Goal: Task Accomplishment & Management: Complete application form

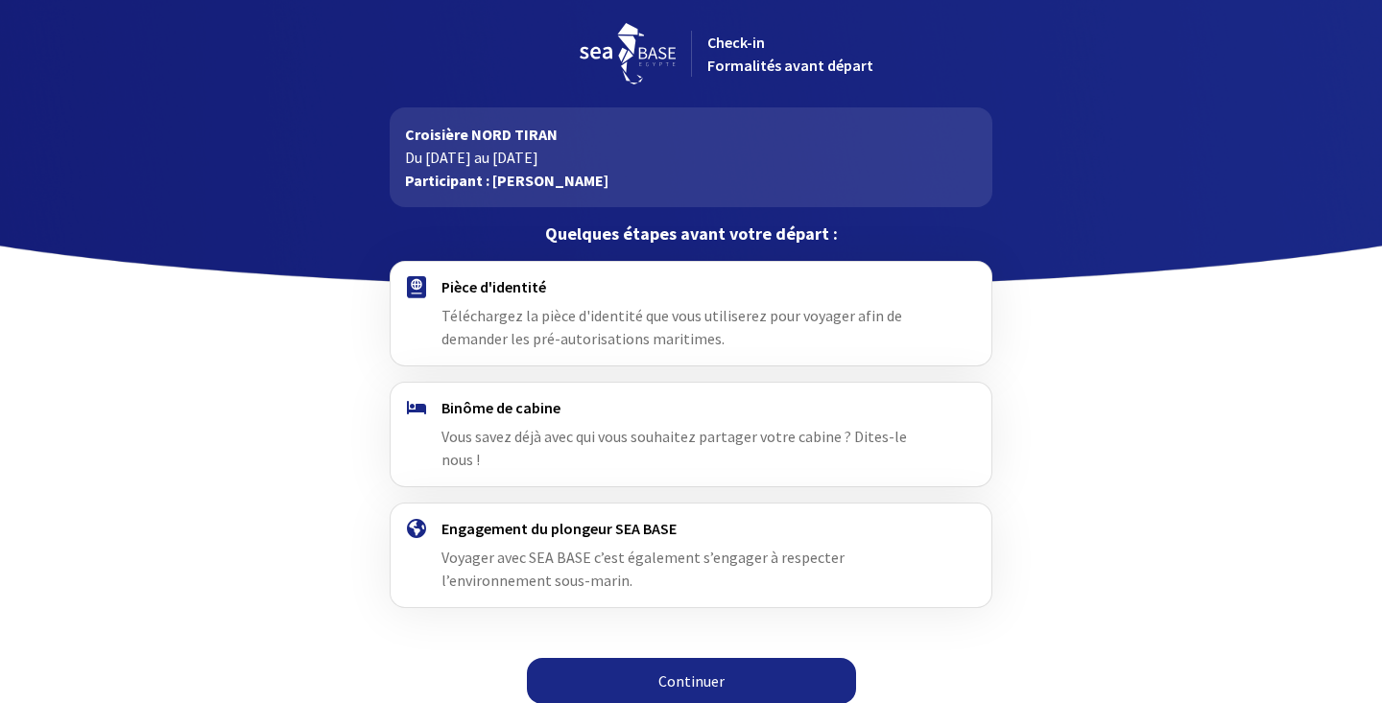
click at [698, 667] on link "Continuer" at bounding box center [691, 681] width 329 height 46
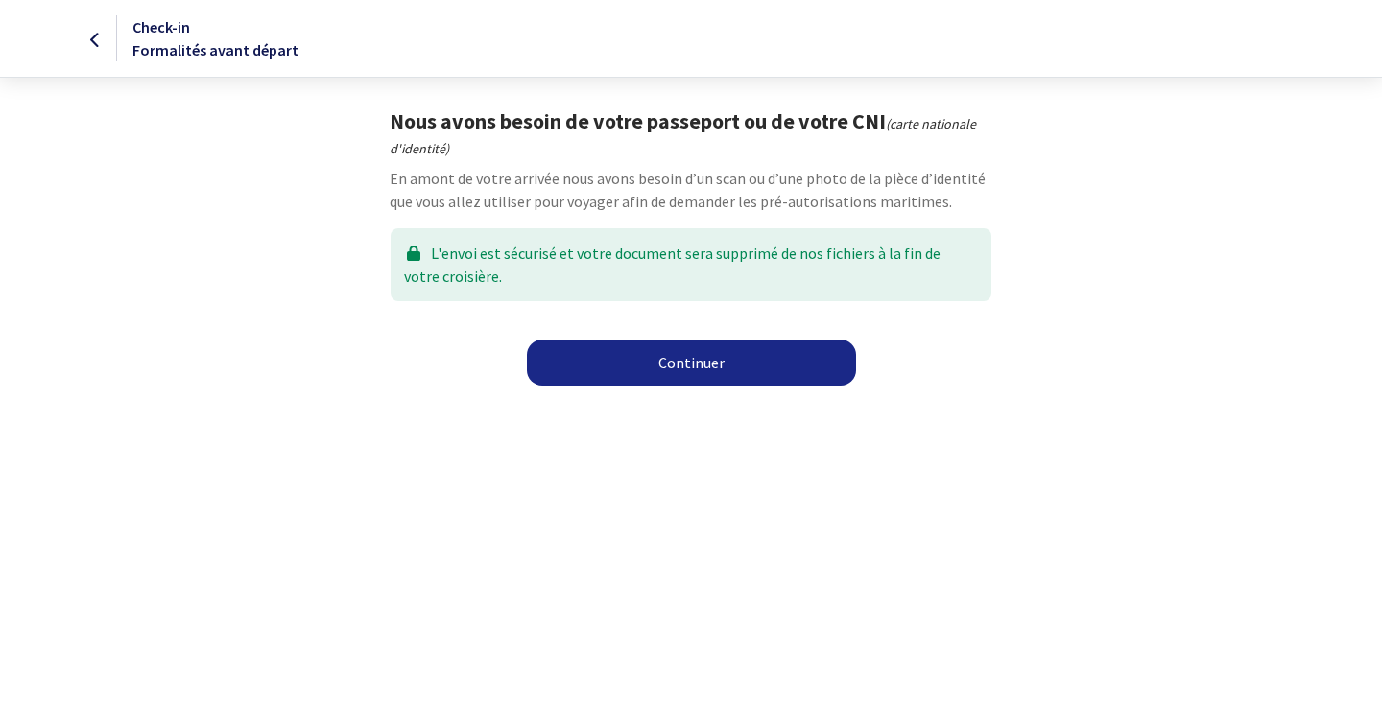
click at [696, 372] on link "Continuer" at bounding box center [691, 363] width 329 height 46
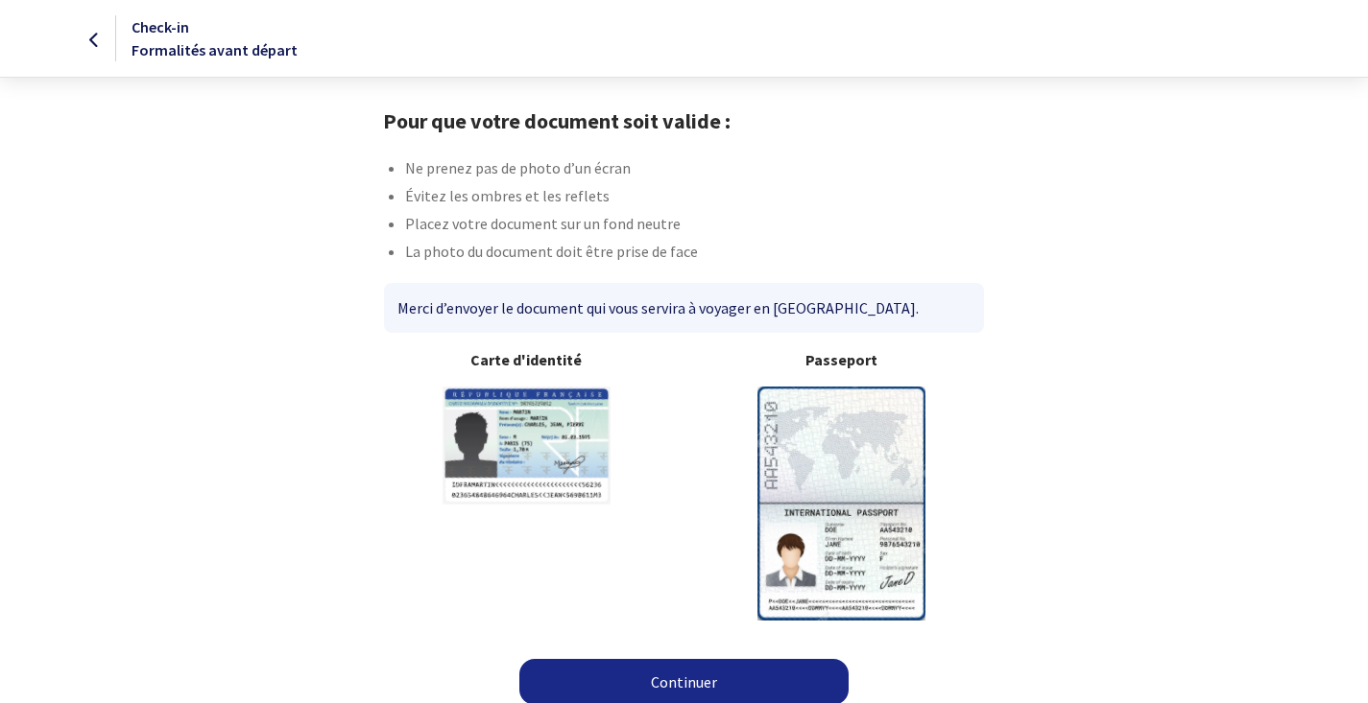
click at [823, 476] on img at bounding box center [841, 503] width 168 height 233
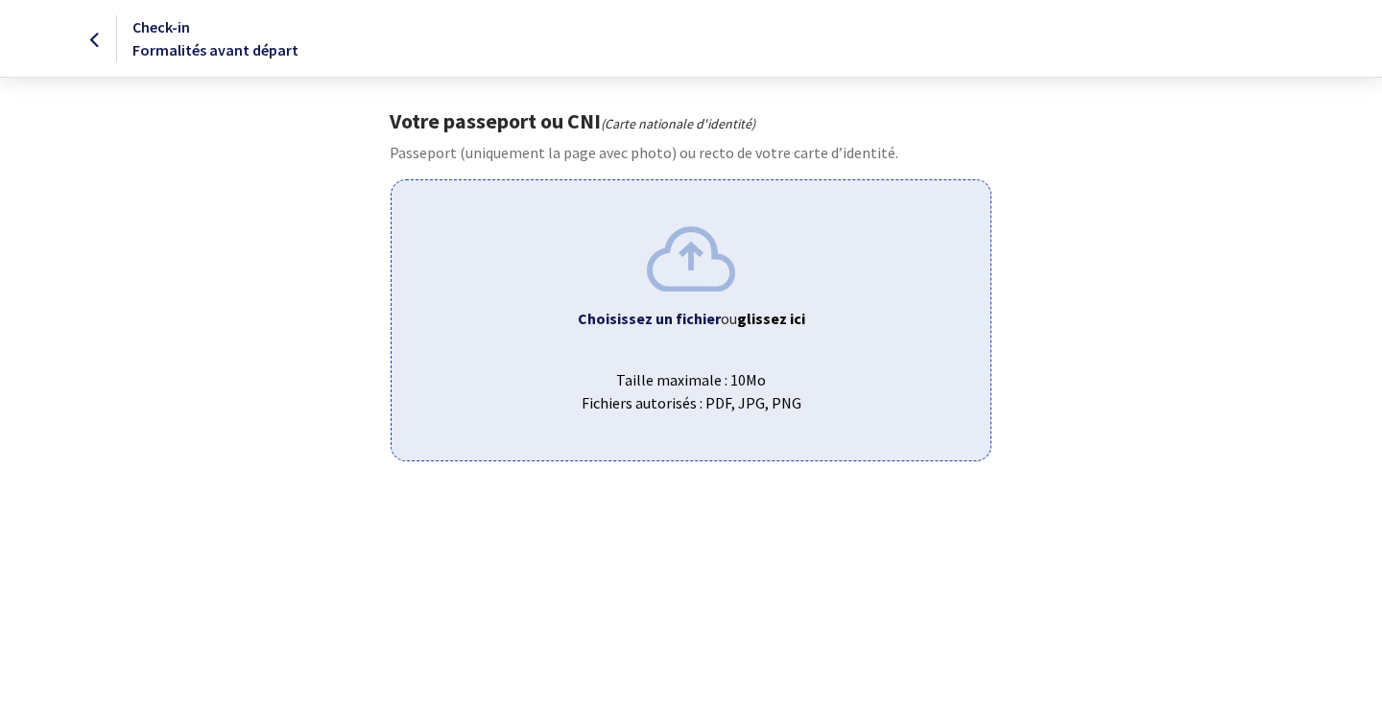
click at [710, 290] on img at bounding box center [691, 258] width 88 height 64
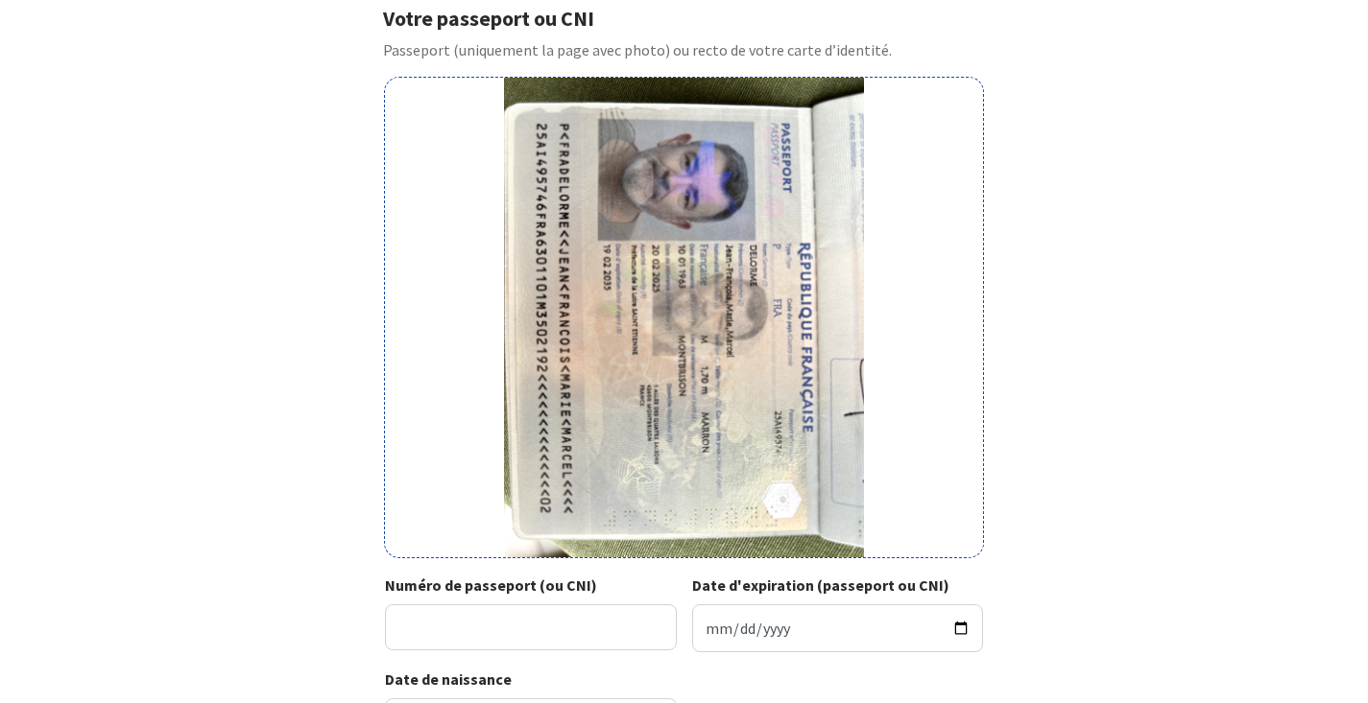
scroll to position [107, 0]
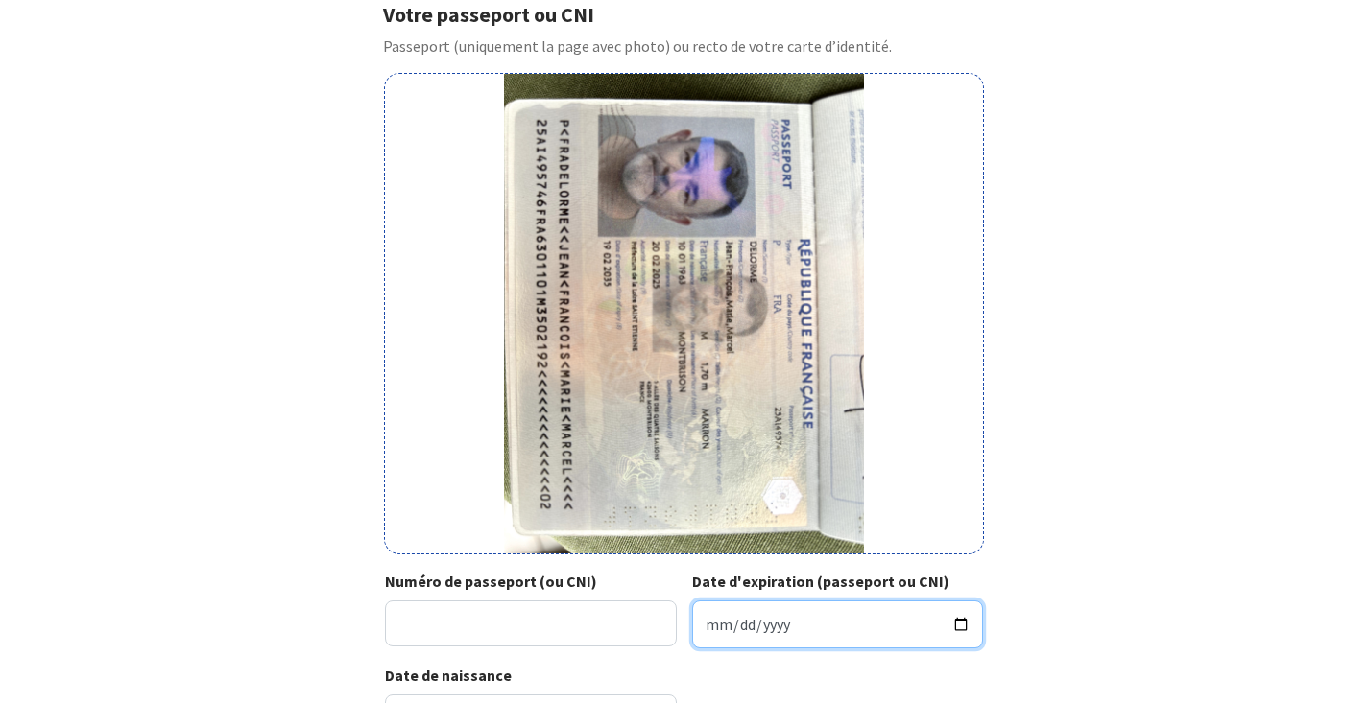
click at [715, 629] on input "Date d'expiration (passeport ou CNI)" at bounding box center [838, 625] width 292 height 48
click at [738, 624] on input "Date d'expiration (passeport ou CNI)" at bounding box center [838, 625] width 292 height 48
click at [785, 630] on input "Date d'expiration (passeport ou CNI)" at bounding box center [838, 625] width 292 height 48
click at [782, 629] on input "Date d'expiration (passeport ou CNI)" at bounding box center [838, 625] width 292 height 48
type input "[DATE]"
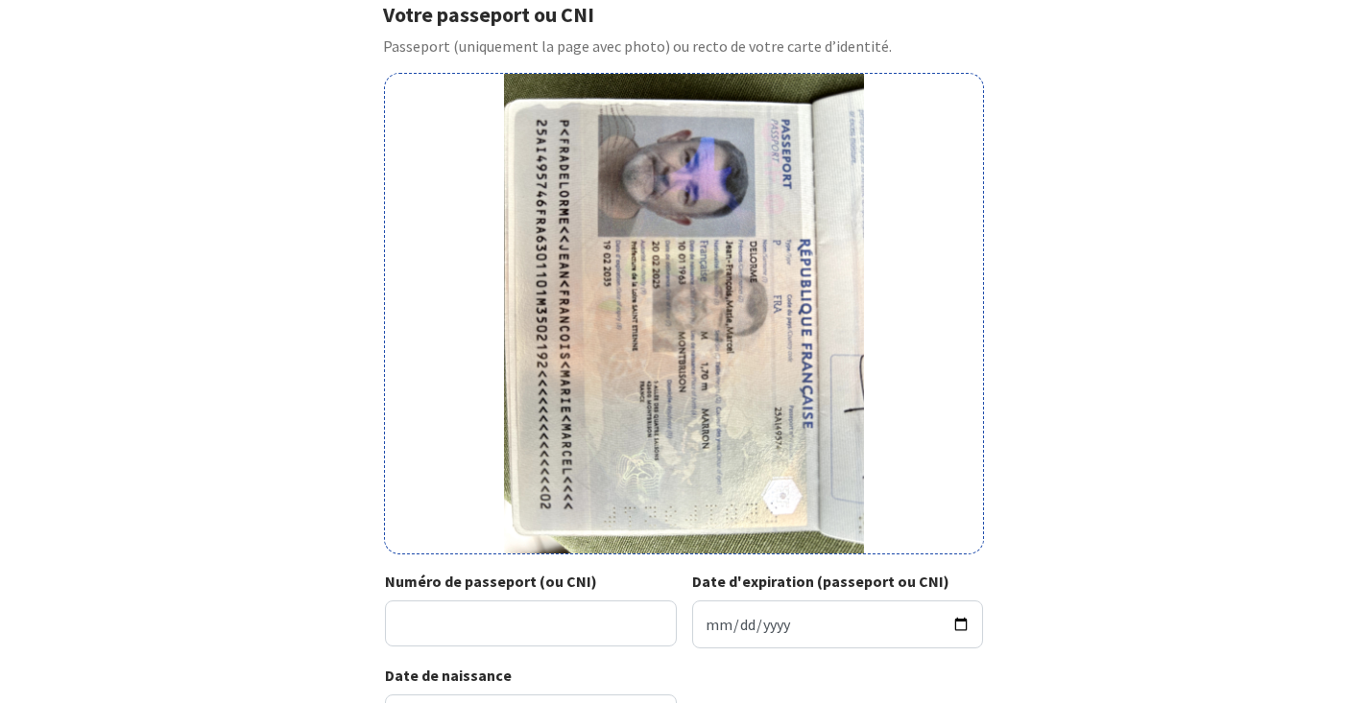
click at [1192, 650] on div "Votre passeport ou CNI Passeport (uniquement la page avec photo) ou recto de vo…" at bounding box center [684, 380] width 1084 height 756
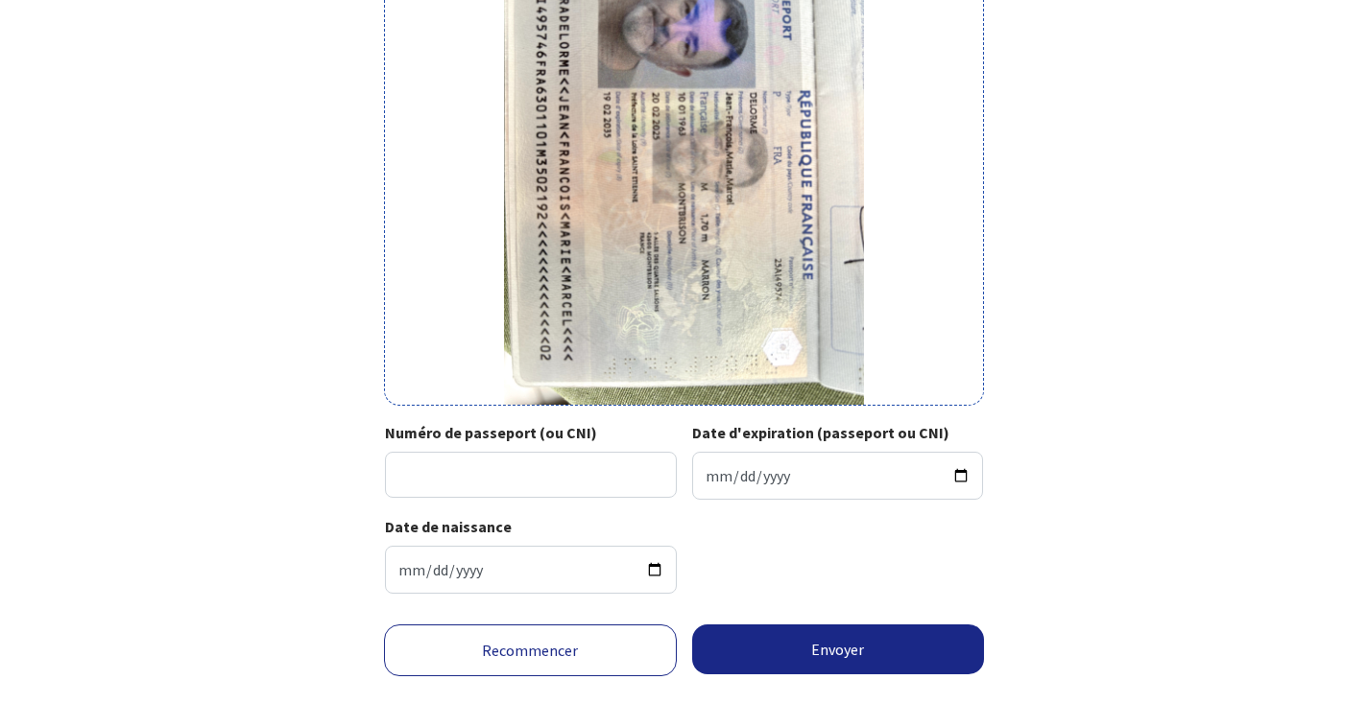
scroll to position [313, 0]
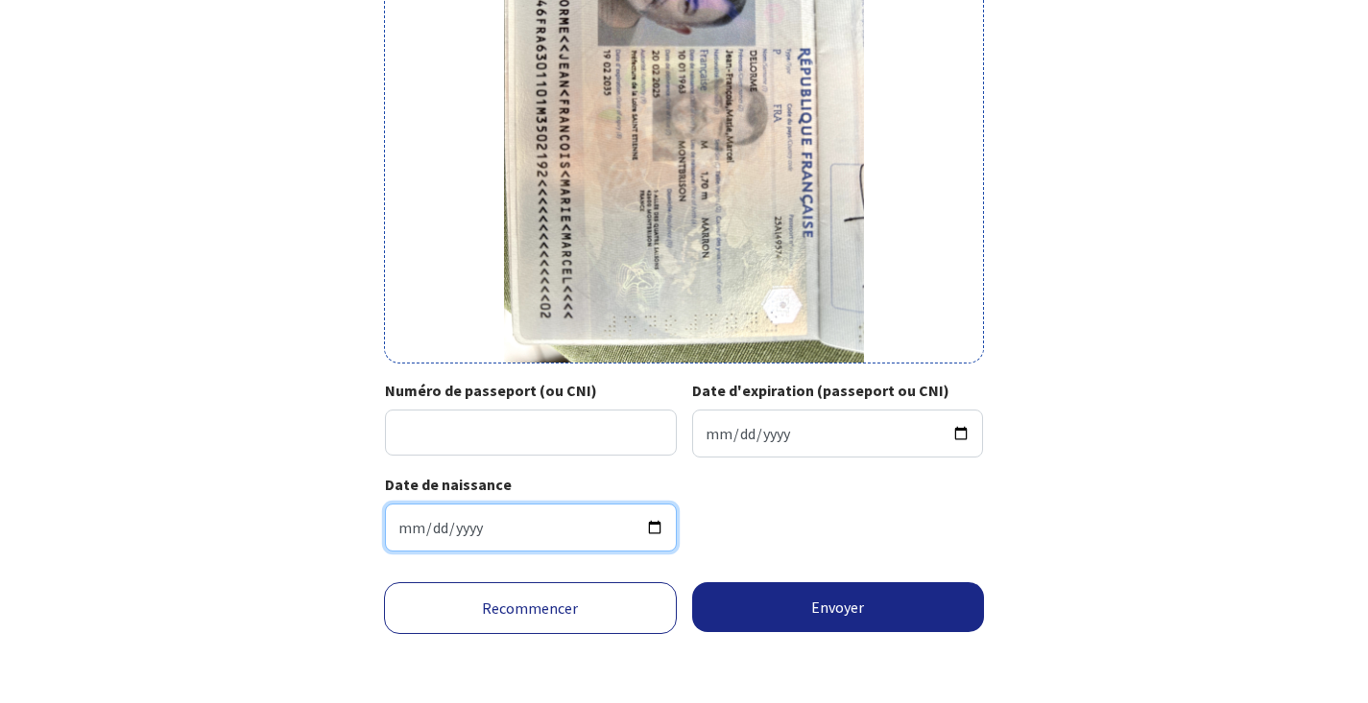
click at [480, 521] on input "1963-01-10" at bounding box center [531, 528] width 292 height 48
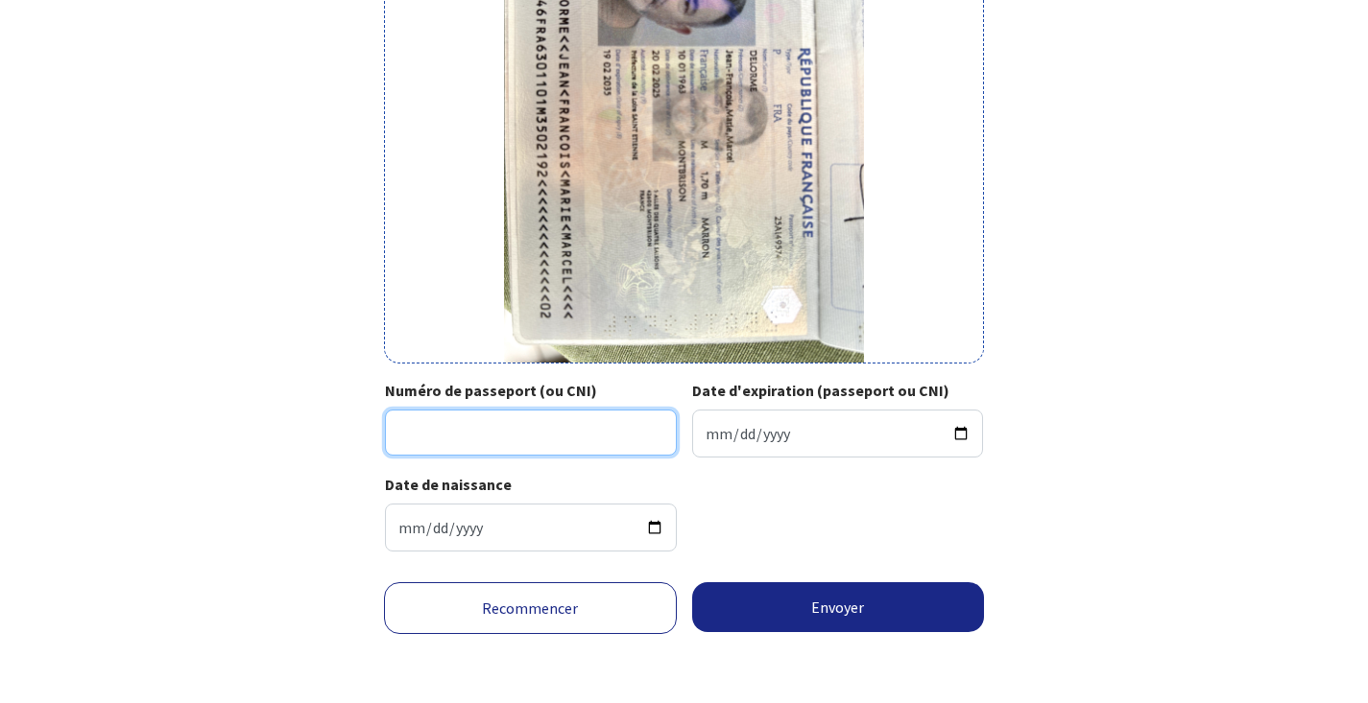
click at [515, 418] on input "Numéro de passeport (ou CNI)" at bounding box center [531, 433] width 292 height 46
click at [606, 488] on div "Date de naissance 1963-01-10" at bounding box center [534, 512] width 299 height 79
click at [430, 419] on input "25A149574" at bounding box center [531, 433] width 292 height 46
type input "25AI49574"
click at [844, 607] on button "Envoyer" at bounding box center [838, 608] width 293 height 50
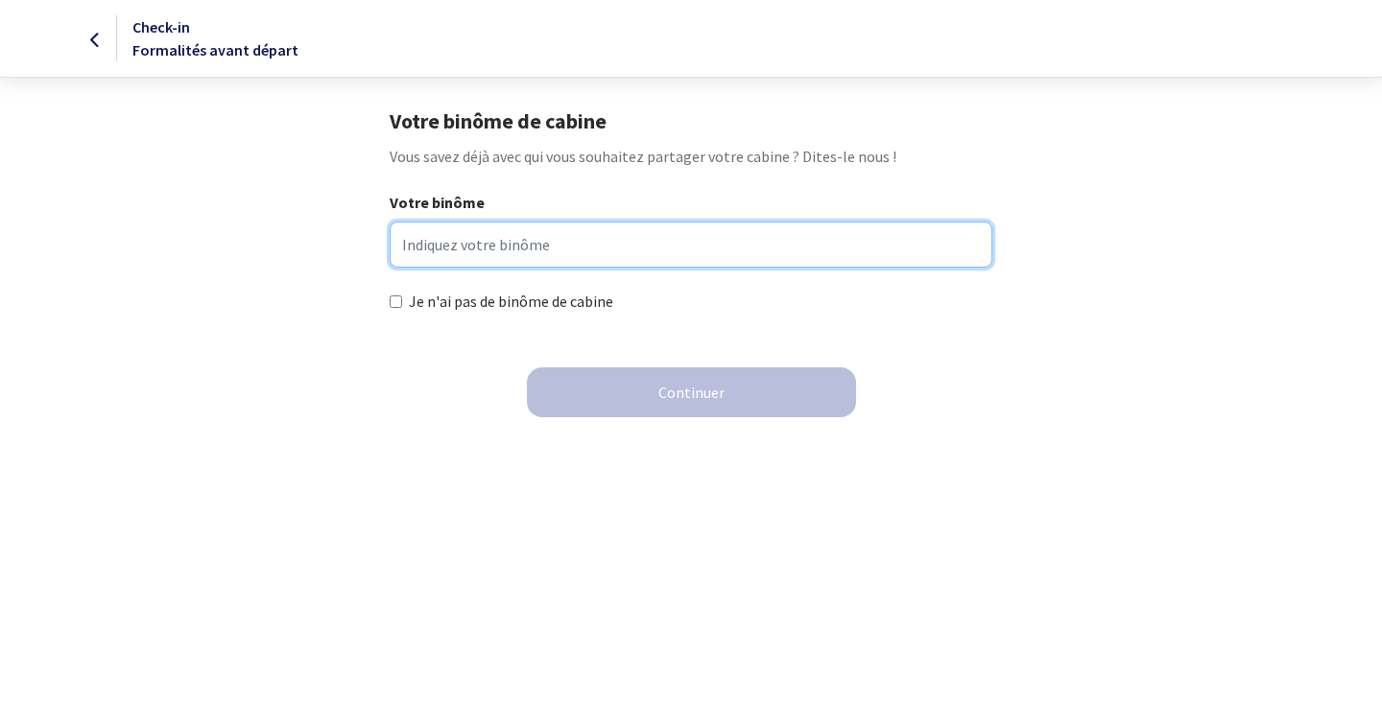
click at [515, 242] on input "Votre binôme" at bounding box center [691, 245] width 602 height 46
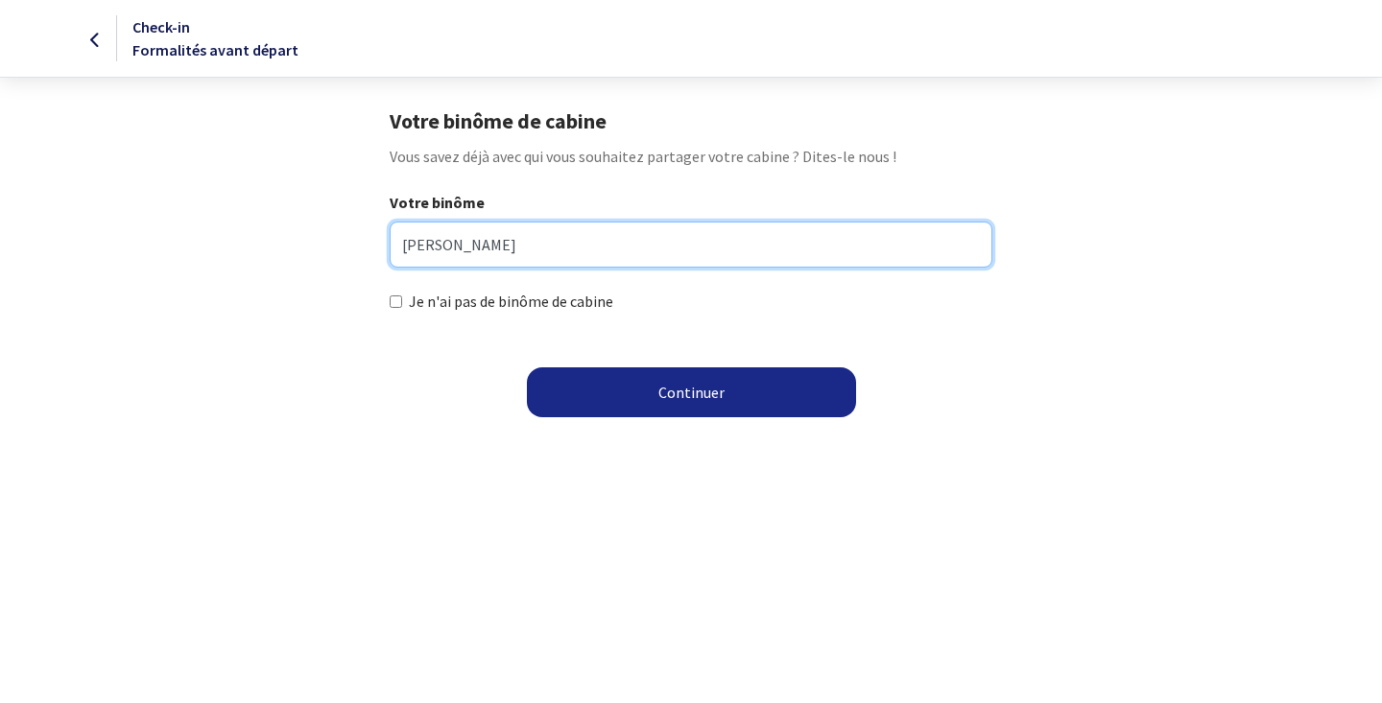
click at [446, 248] on input "[PERSON_NAME]" at bounding box center [691, 245] width 602 height 46
type input "[DEMOGRAPHIC_DATA][PERSON_NAME]"
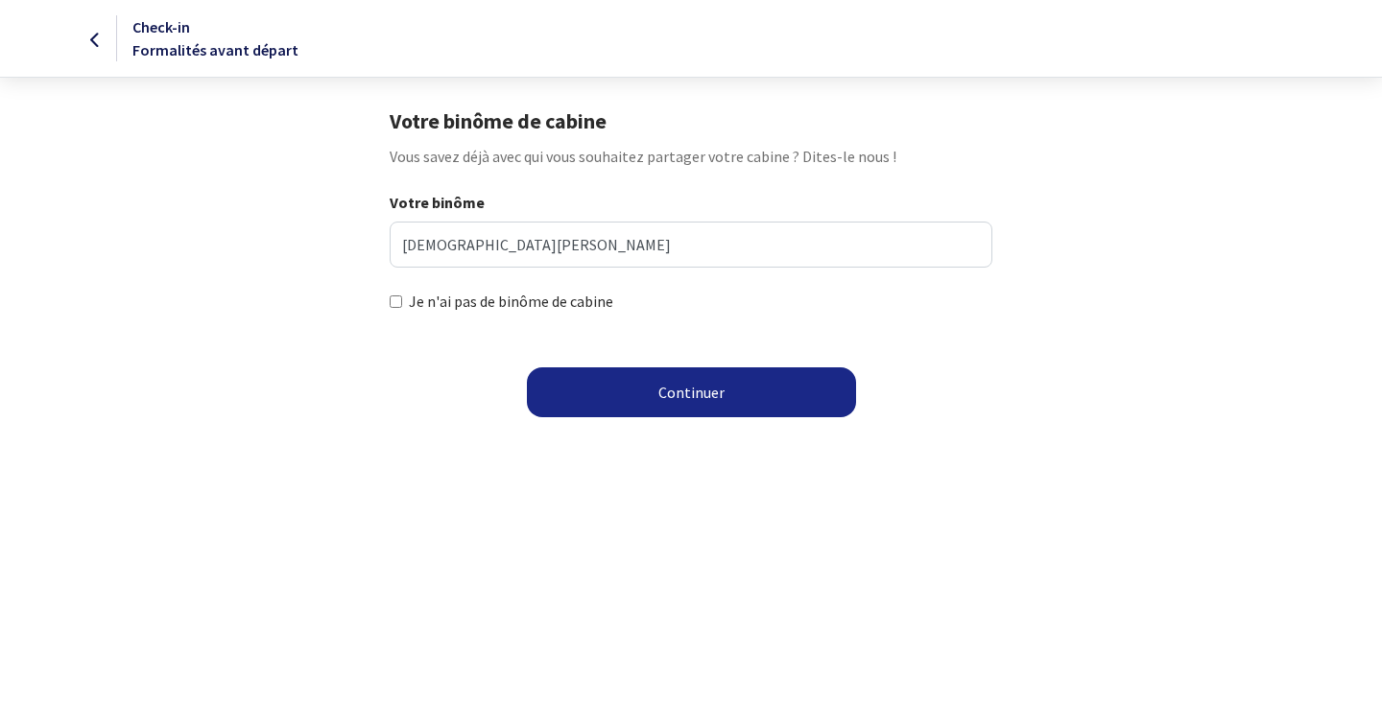
click at [442, 368] on div "Continuer" at bounding box center [690, 393] width 1351 height 50
click at [688, 391] on button "Continuer" at bounding box center [691, 393] width 329 height 50
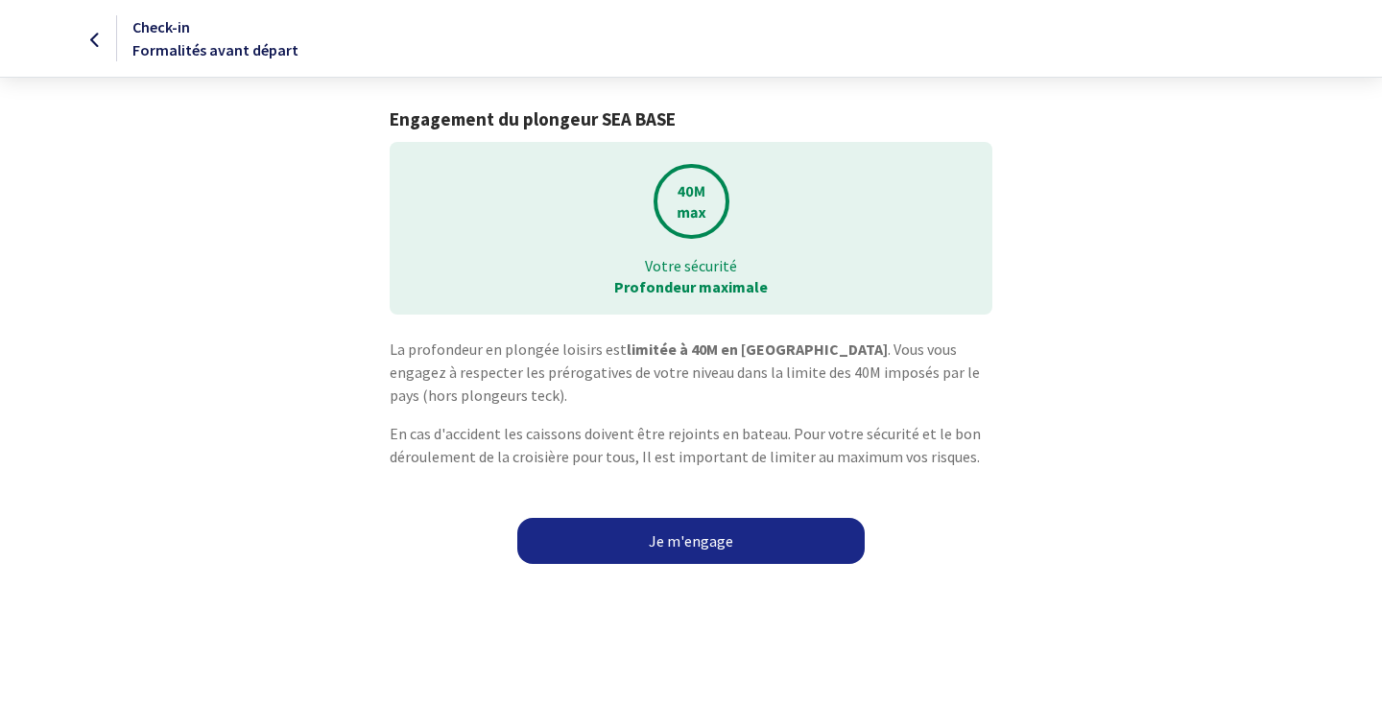
click at [691, 547] on link "Je m'engage" at bounding box center [690, 541] width 347 height 46
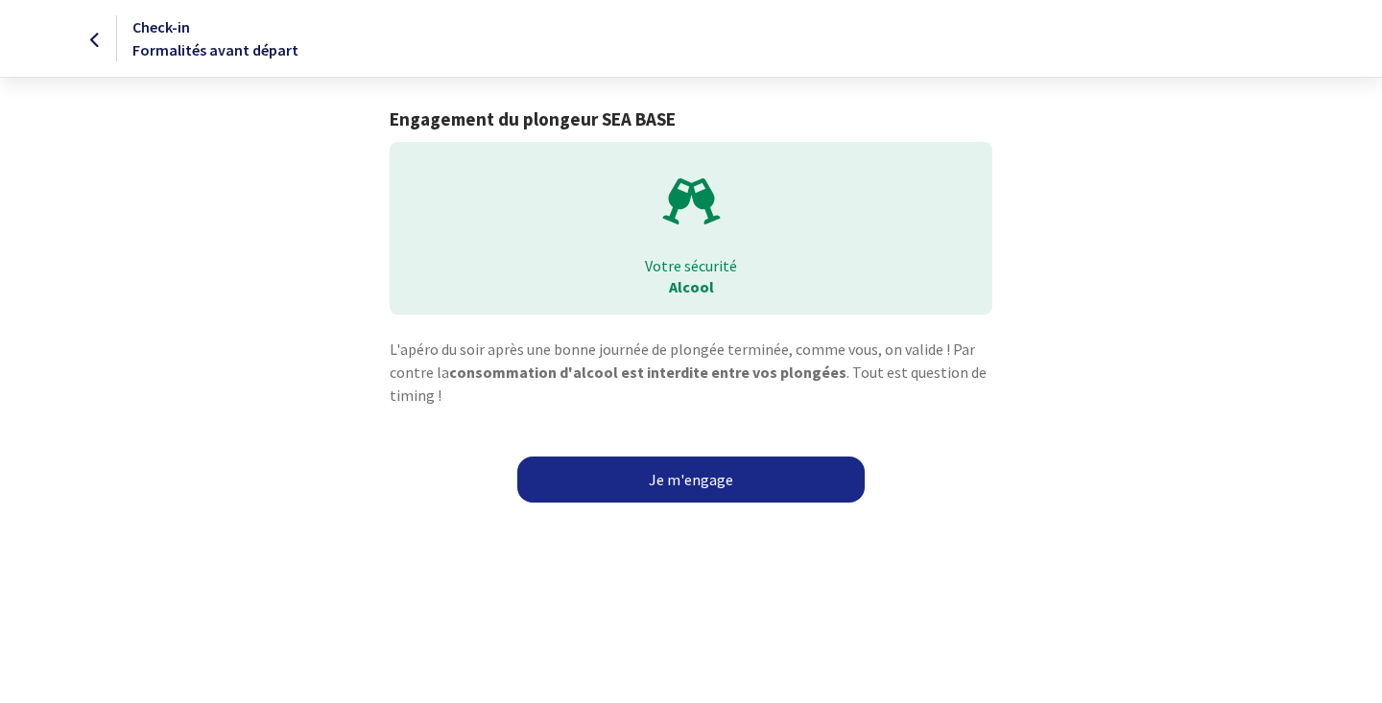
click at [703, 484] on link "Je m'engage" at bounding box center [690, 480] width 347 height 46
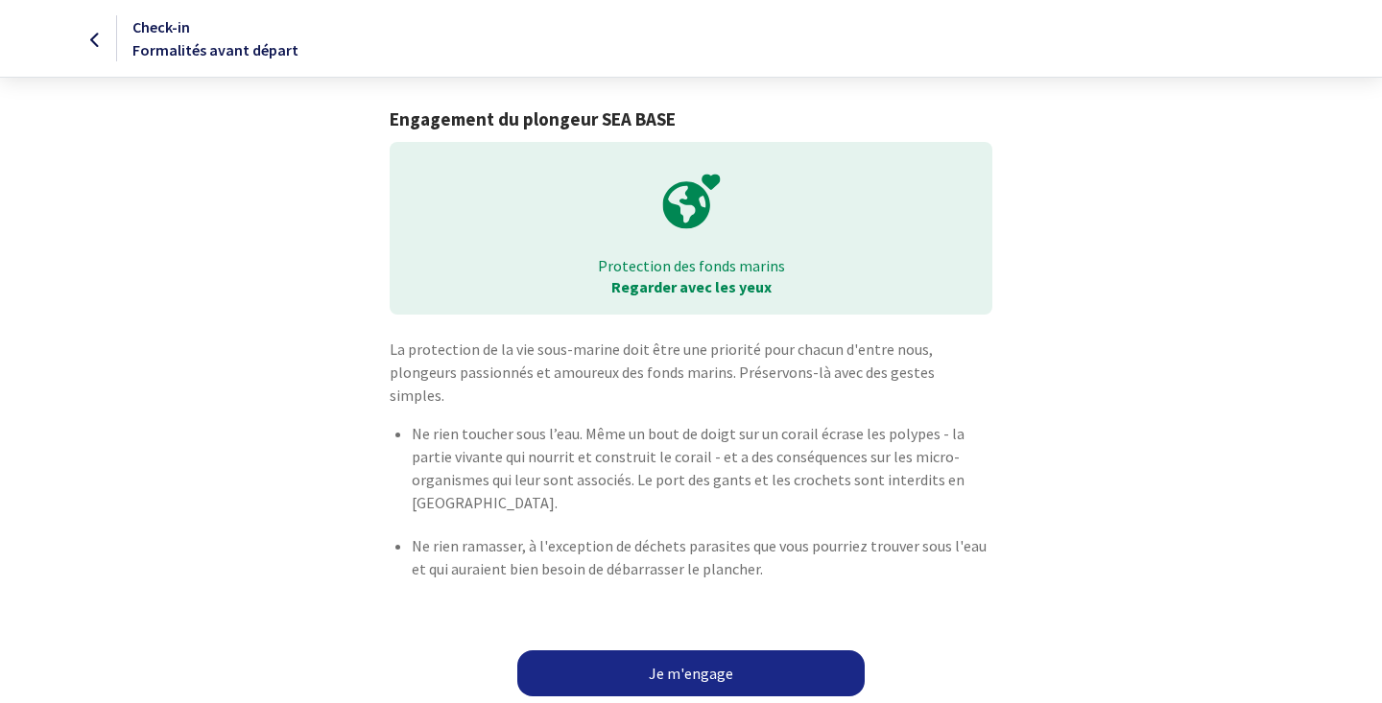
click at [705, 654] on link "Je m'engage" at bounding box center [690, 674] width 347 height 46
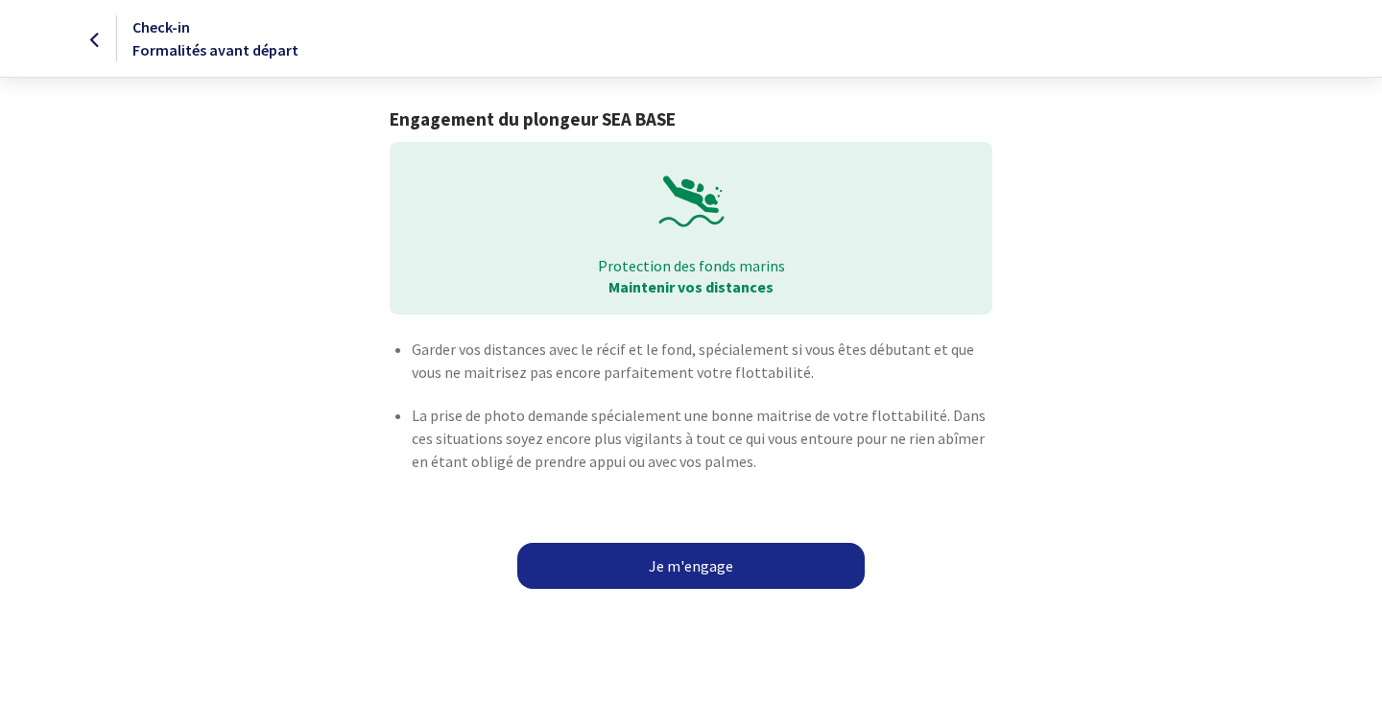
click at [692, 564] on link "Je m'engage" at bounding box center [690, 566] width 347 height 46
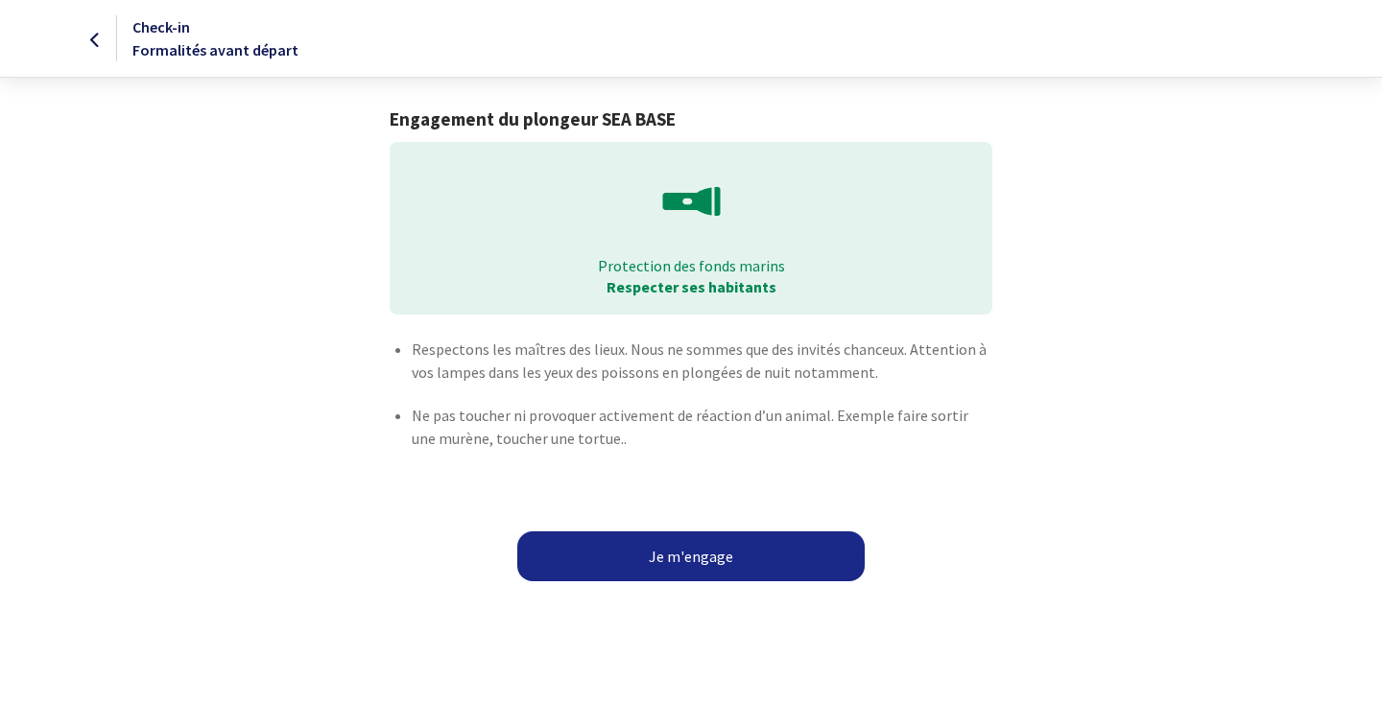
click at [693, 568] on button "Je m'engage" at bounding box center [690, 557] width 347 height 50
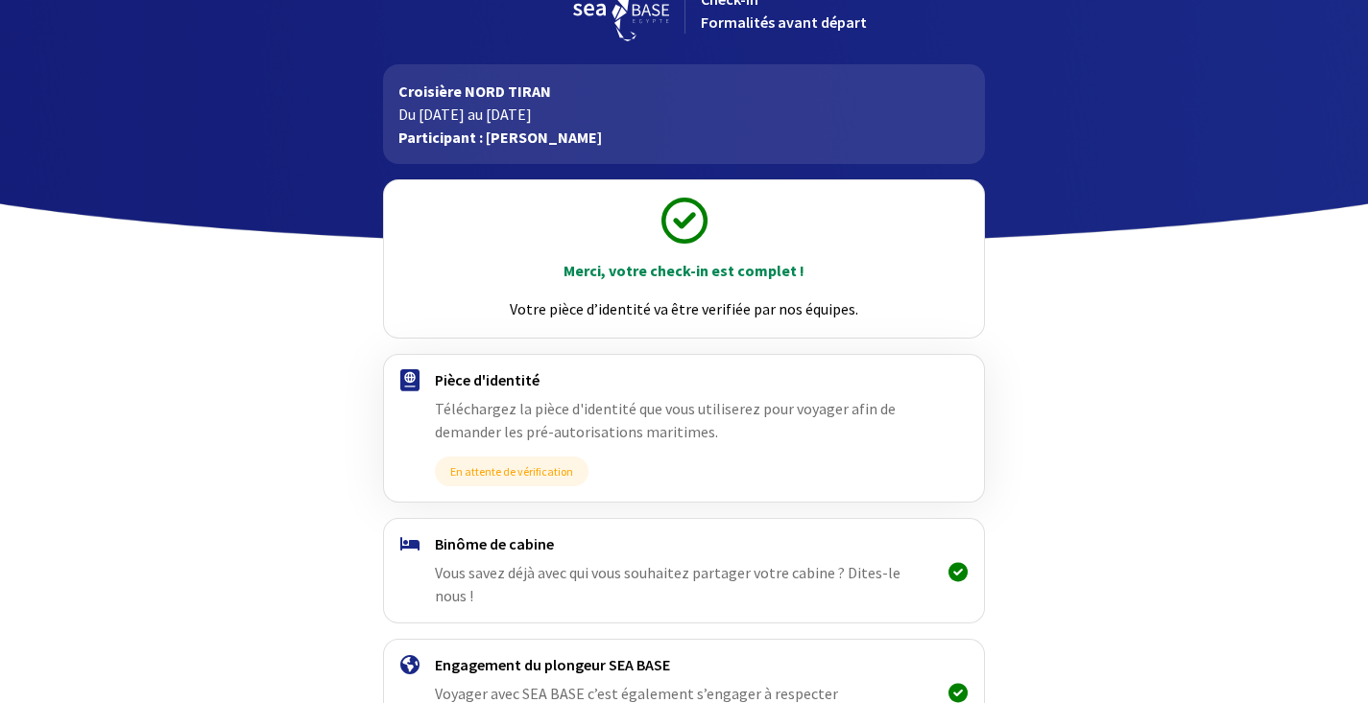
scroll to position [14, 0]
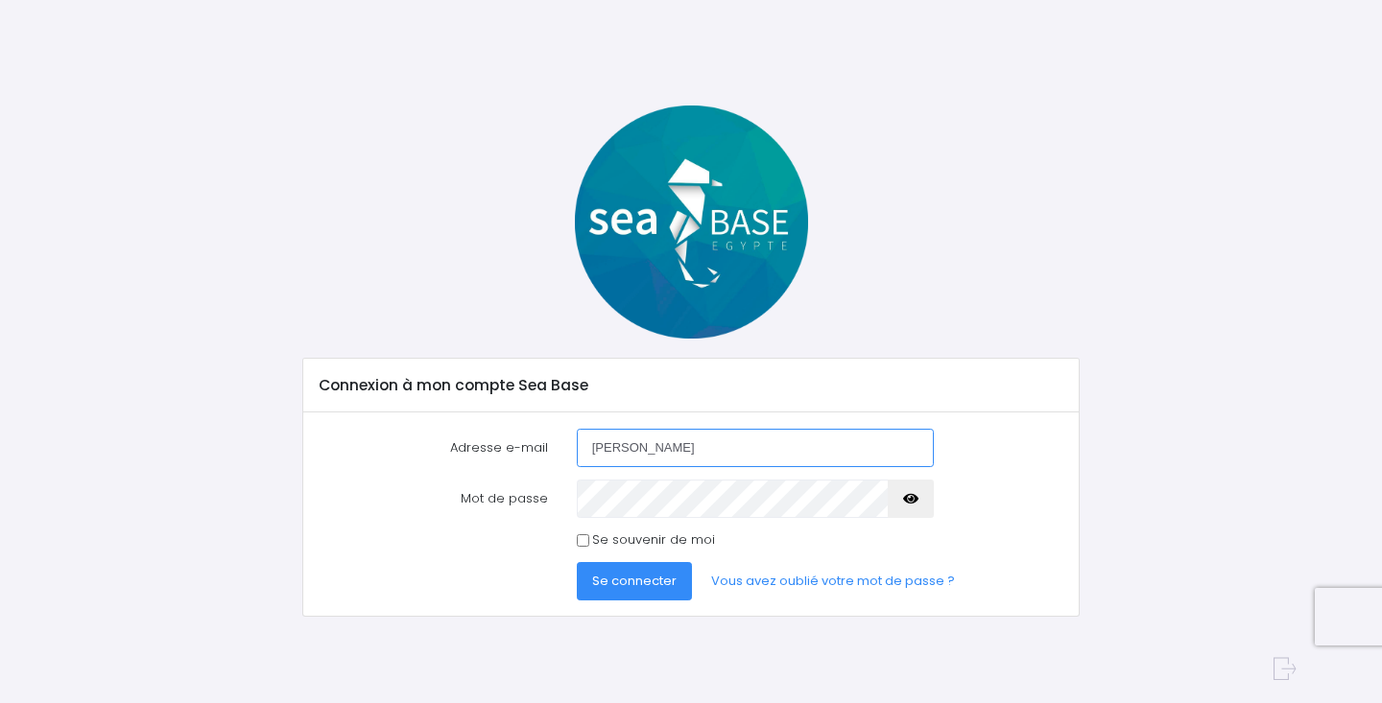
type input "[EMAIL_ADDRESS][DOMAIN_NAME]"
click at [648, 579] on span "Se connecter" at bounding box center [634, 581] width 84 height 18
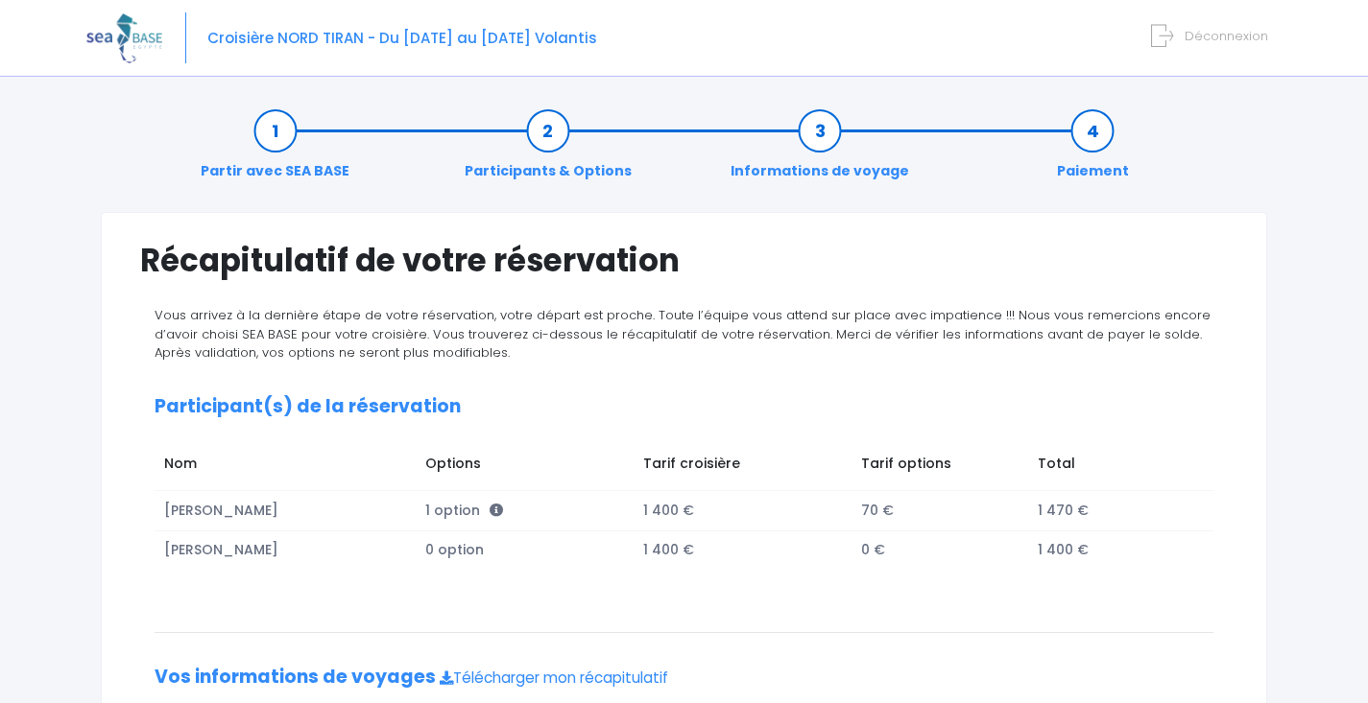
click at [140, 38] on img at bounding box center [124, 37] width 76 height 49
click at [141, 22] on img at bounding box center [124, 37] width 76 height 49
click at [270, 45] on span "Croisière NORD TIRAN - Du 04/10/25 au 11/10/25 Volantis" at bounding box center [402, 38] width 390 height 20
click at [411, 30] on span "Croisière NORD TIRAN - Du 04/10/25 au 11/10/25 Volantis" at bounding box center [402, 38] width 390 height 20
click at [521, 45] on span "Croisière NORD TIRAN - Du 04/10/25 au 11/10/25 Volantis" at bounding box center [402, 38] width 390 height 20
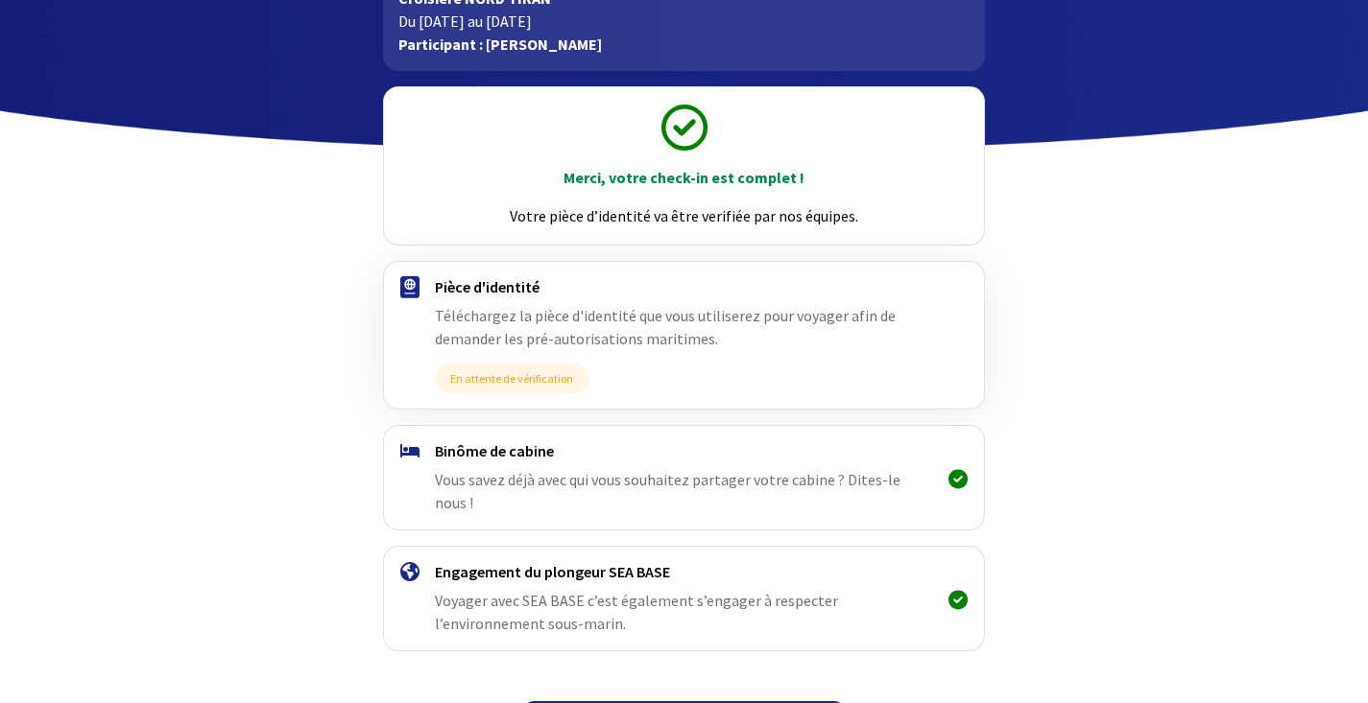
scroll to position [169, 0]
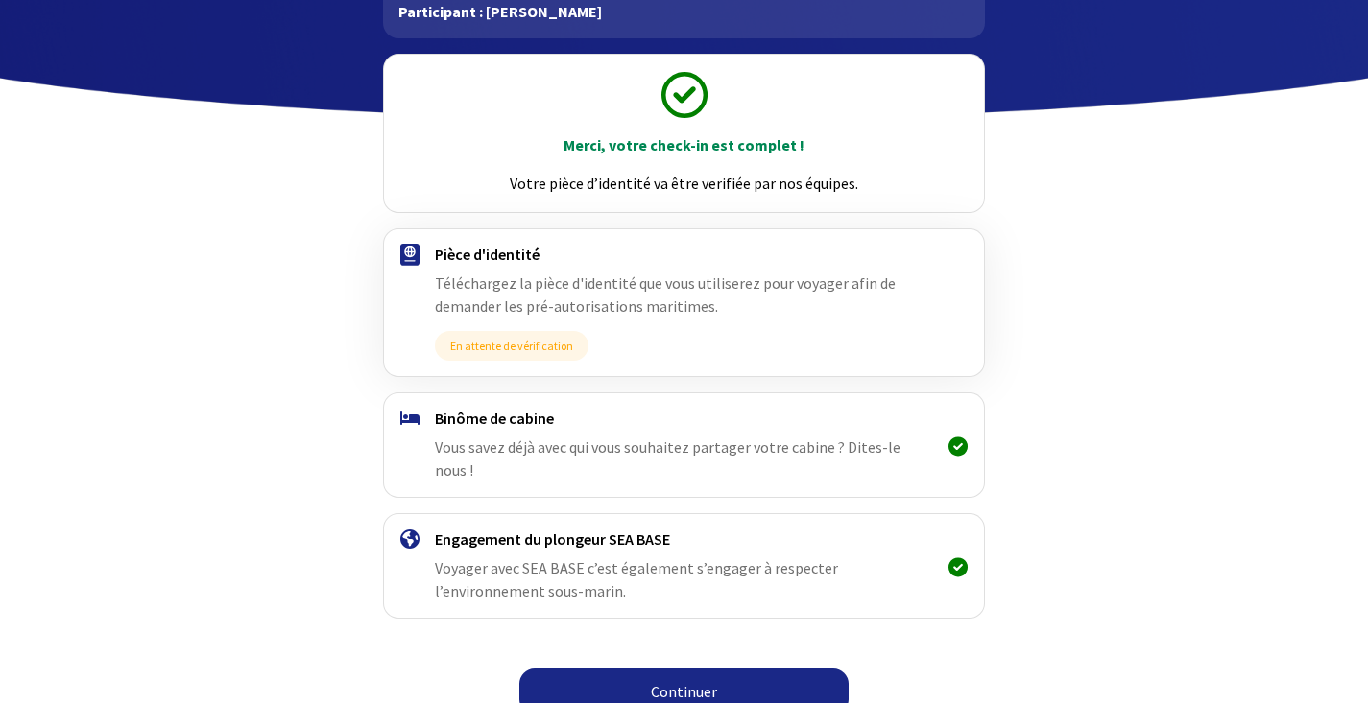
click at [739, 669] on link "Continuer" at bounding box center [683, 692] width 329 height 46
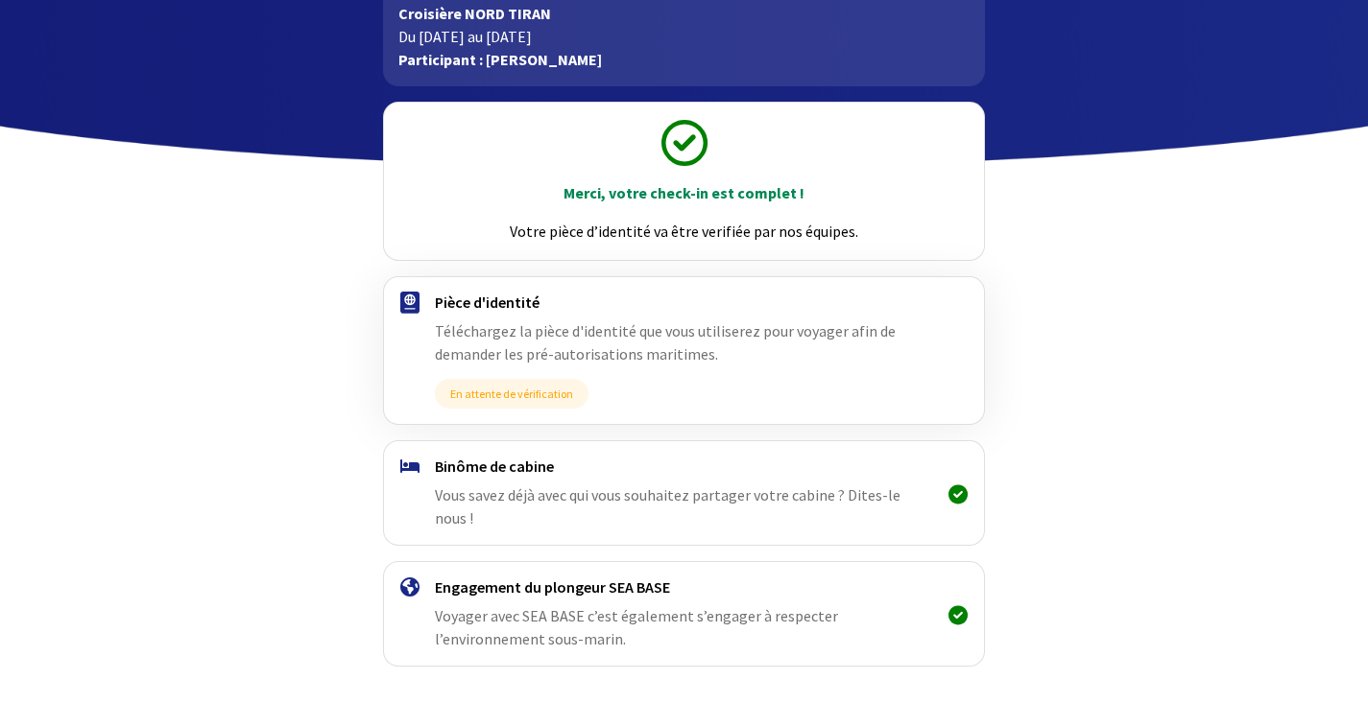
scroll to position [169, 0]
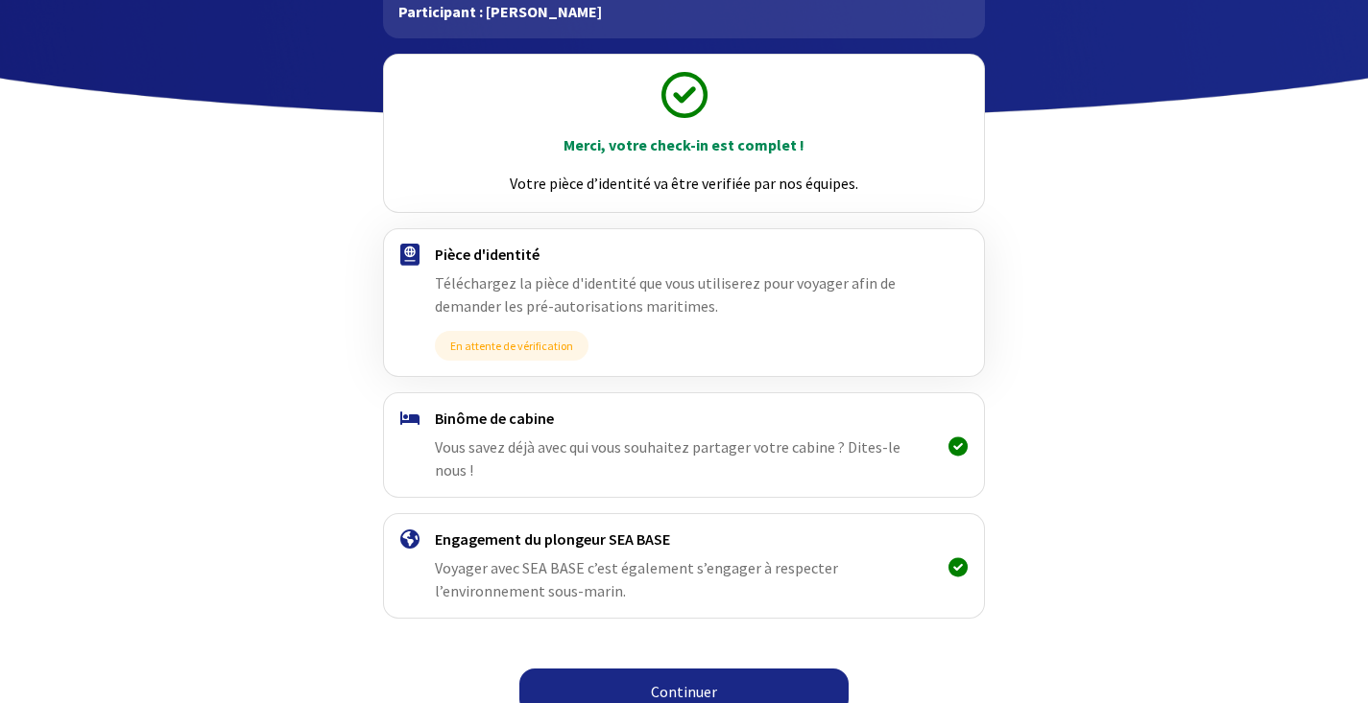
click at [711, 669] on link "Continuer" at bounding box center [683, 692] width 329 height 46
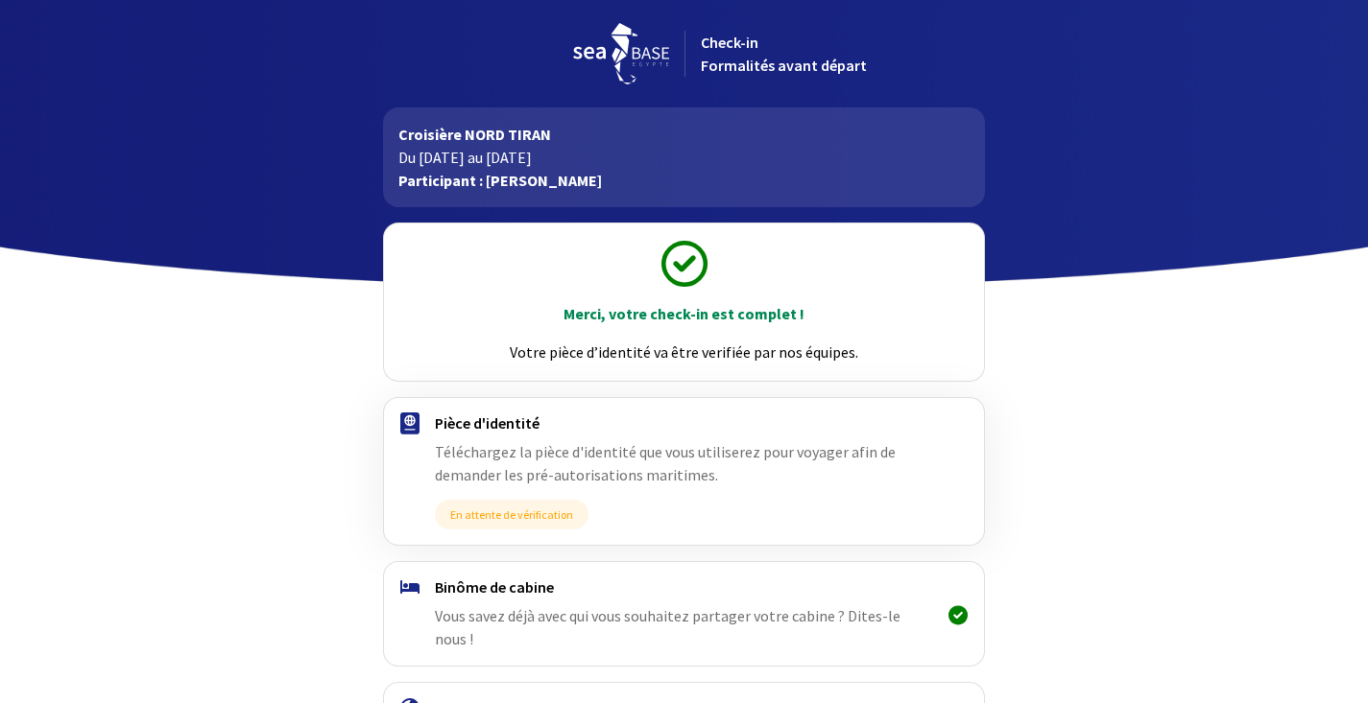
scroll to position [169, 0]
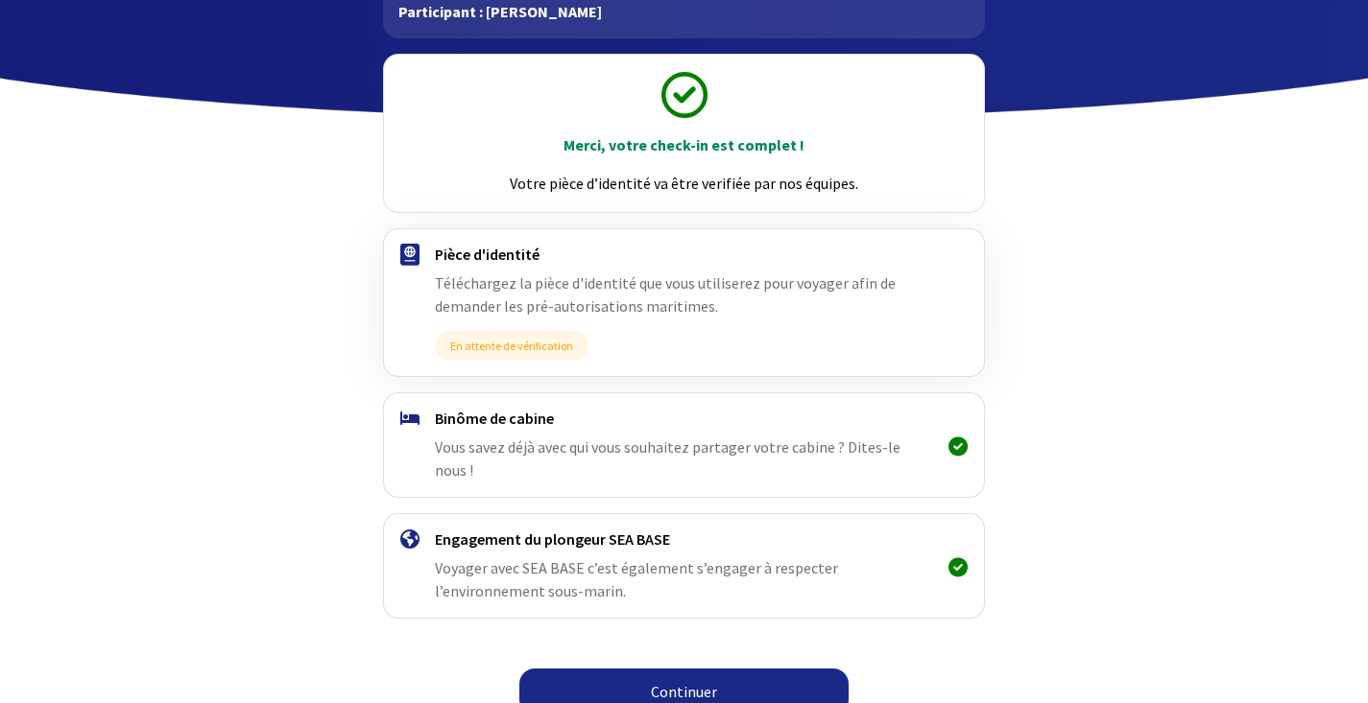
click at [721, 674] on link "Continuer" at bounding box center [683, 692] width 329 height 46
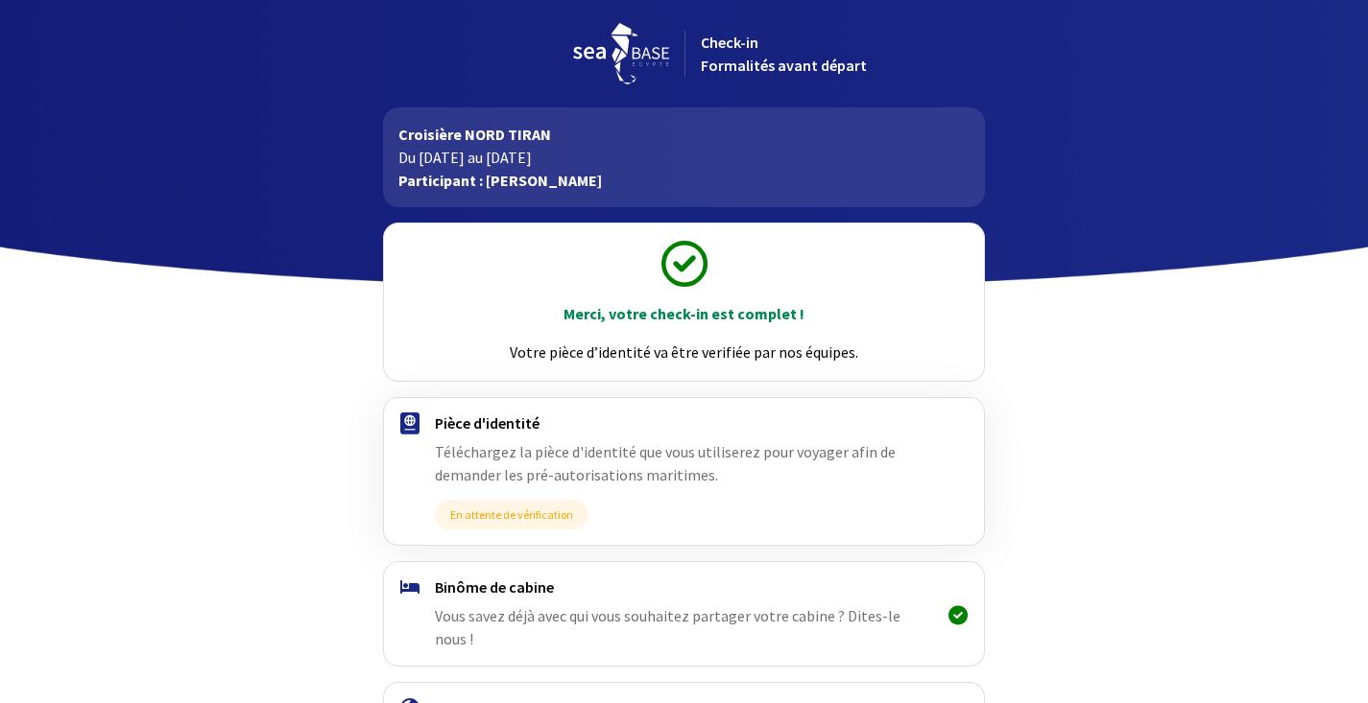
click at [809, 69] on span "Check-in Formalités avant départ" at bounding box center [784, 54] width 166 height 42
click at [754, 66] on span "Check-in Formalités avant départ" at bounding box center [784, 54] width 166 height 42
click at [612, 61] on img at bounding box center [621, 53] width 96 height 61
click at [521, 177] on p "Participant : [PERSON_NAME]" at bounding box center [683, 180] width 571 height 23
click at [610, 207] on body "Check-in Formalités avant départ Croisière NORD TIRAN Du 04/10/2025 au 11/10/20…" at bounding box center [684, 447] width 1368 height 895
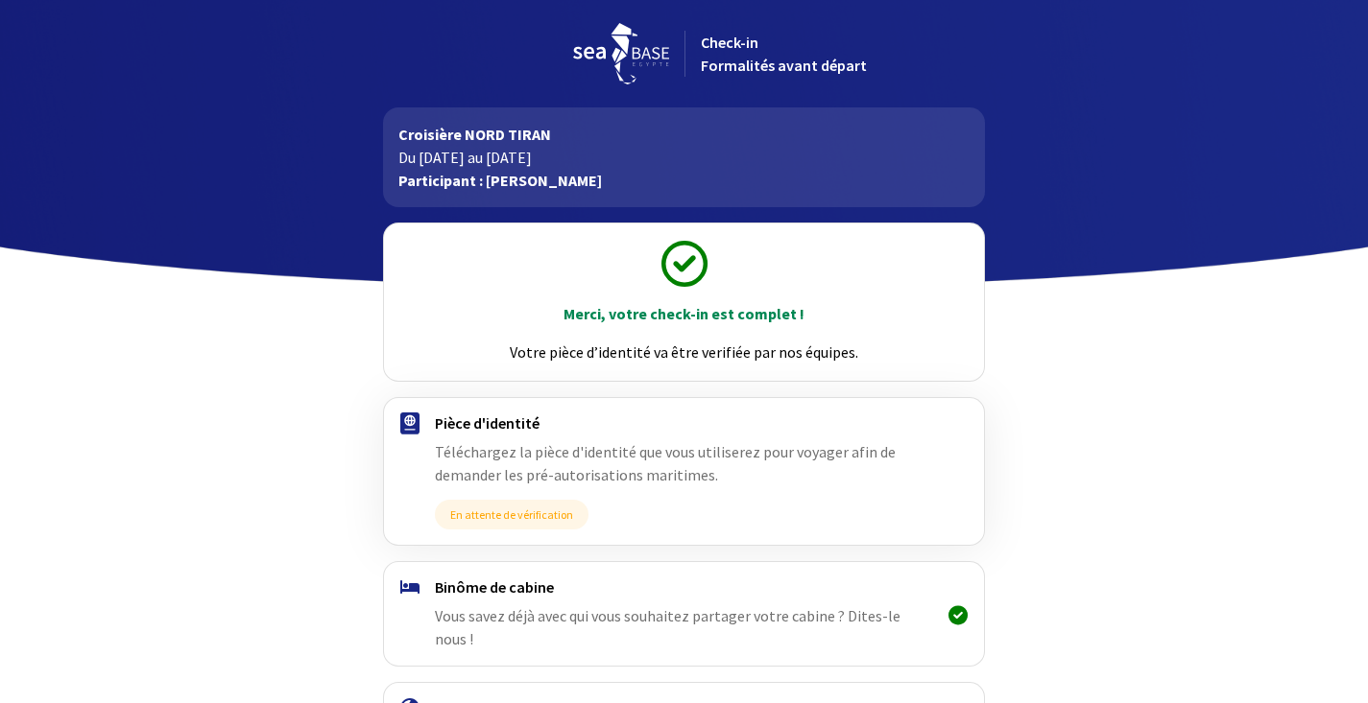
click at [689, 260] on icon at bounding box center [684, 264] width 46 height 46
click at [686, 261] on icon at bounding box center [684, 264] width 46 height 46
click at [640, 194] on div "Croisière NORD TIRAN Du 04/10/2025 au 11/10/2025 Participant : Jean-François DE…" at bounding box center [684, 157] width 602 height 100
click at [638, 186] on p "Participant : [PERSON_NAME]" at bounding box center [683, 180] width 571 height 23
click at [619, 180] on p "Participant : [PERSON_NAME]" at bounding box center [683, 180] width 571 height 23
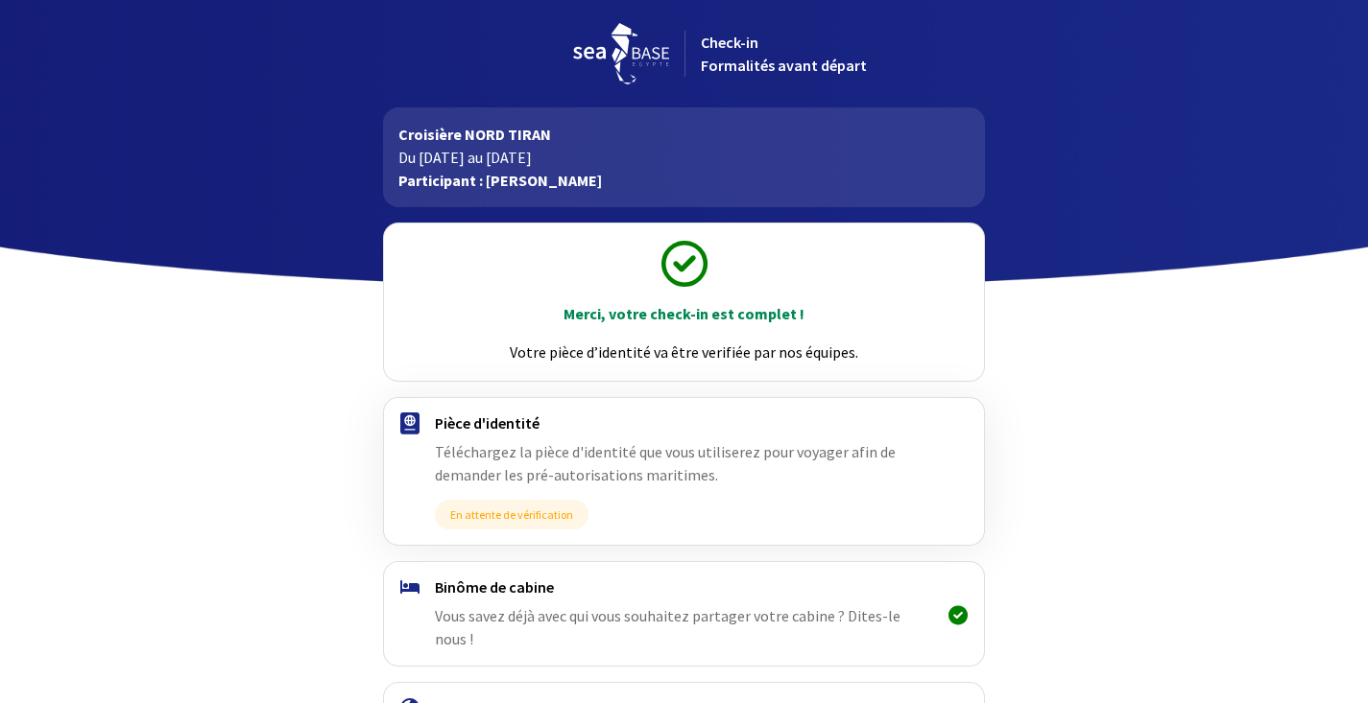
click at [587, 172] on p "Participant : [PERSON_NAME]" at bounding box center [683, 180] width 571 height 23
click at [565, 161] on p "Du [DATE] au [DATE]" at bounding box center [683, 157] width 571 height 23
click at [538, 153] on p "Du [DATE] au [DATE]" at bounding box center [683, 157] width 571 height 23
drag, startPoint x: 506, startPoint y: 149, endPoint x: 479, endPoint y: 143, distance: 27.5
click at [506, 149] on p "Du [DATE] au [DATE]" at bounding box center [683, 157] width 571 height 23
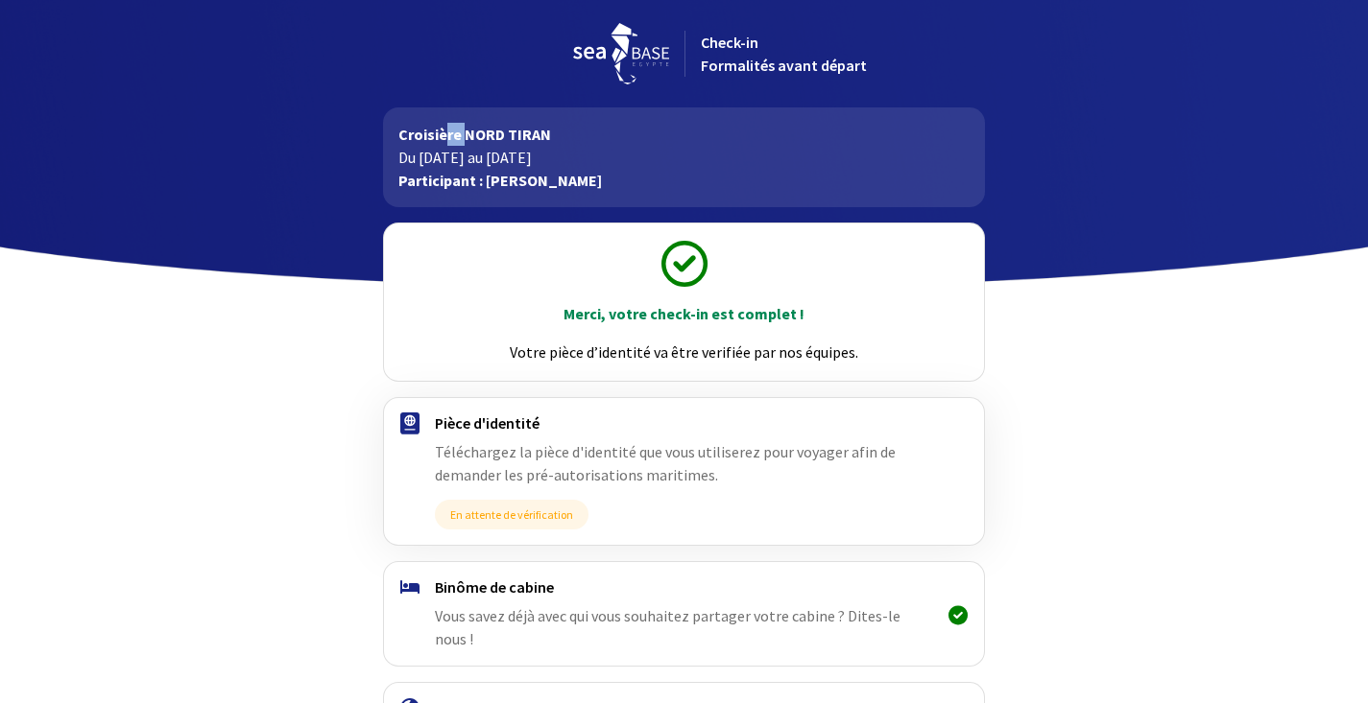
drag, startPoint x: 444, startPoint y: 138, endPoint x: 432, endPoint y: 136, distance: 12.6
click at [444, 137] on p "Croisière NORD TIRAN" at bounding box center [683, 134] width 571 height 23
drag, startPoint x: 432, startPoint y: 136, endPoint x: 422, endPoint y: 135, distance: 9.6
click at [422, 135] on p "Croisière NORD TIRAN" at bounding box center [683, 134] width 571 height 23
click at [421, 132] on p "Croisière NORD TIRAN" at bounding box center [683, 134] width 571 height 23
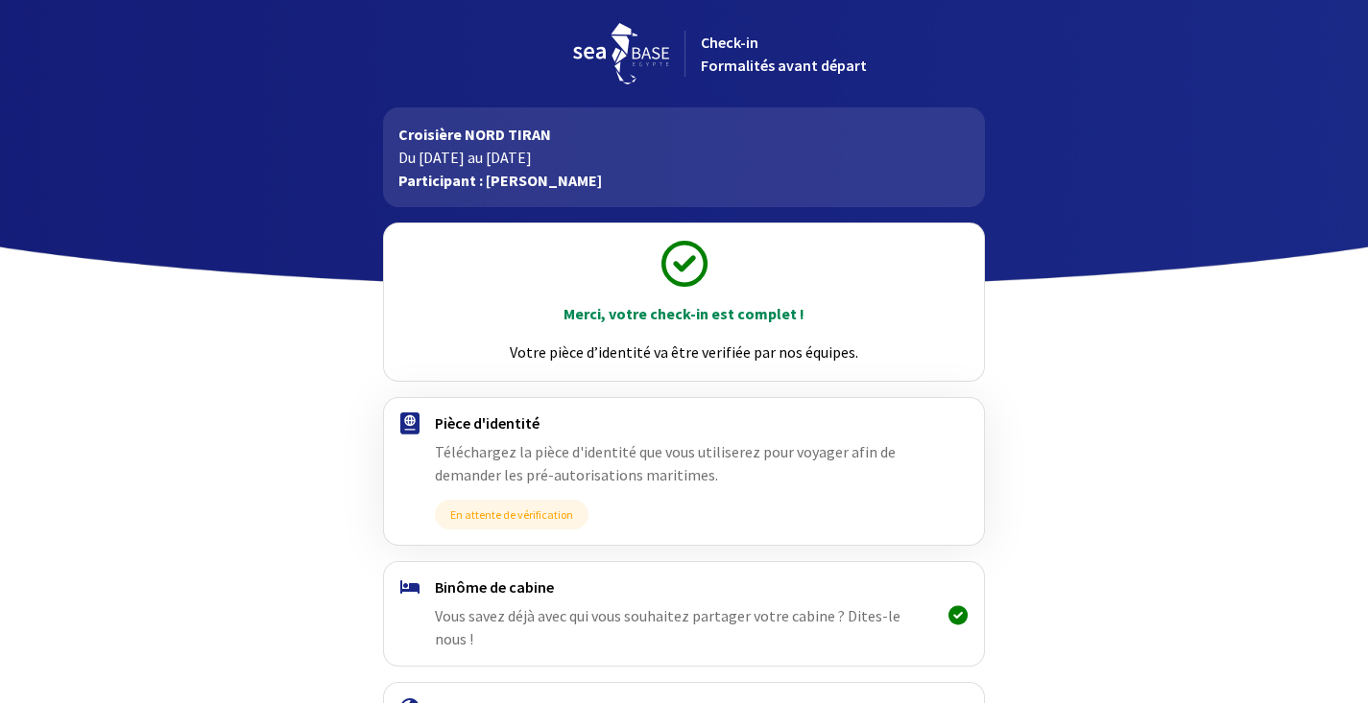
drag, startPoint x: 530, startPoint y: 113, endPoint x: 523, endPoint y: 124, distance: 12.5
click at [531, 113] on div "Croisière NORD TIRAN Du 04/10/2025 au 11/10/2025 Participant : Jean-François DE…" at bounding box center [684, 157] width 602 height 100
click at [761, 78] on div "Check-in Formalités avant départ" at bounding box center [684, 53] width 630 height 61
click at [764, 70] on span "Check-in Formalités avant départ" at bounding box center [784, 54] width 166 height 42
drag, startPoint x: 772, startPoint y: 65, endPoint x: 762, endPoint y: 79, distance: 16.5
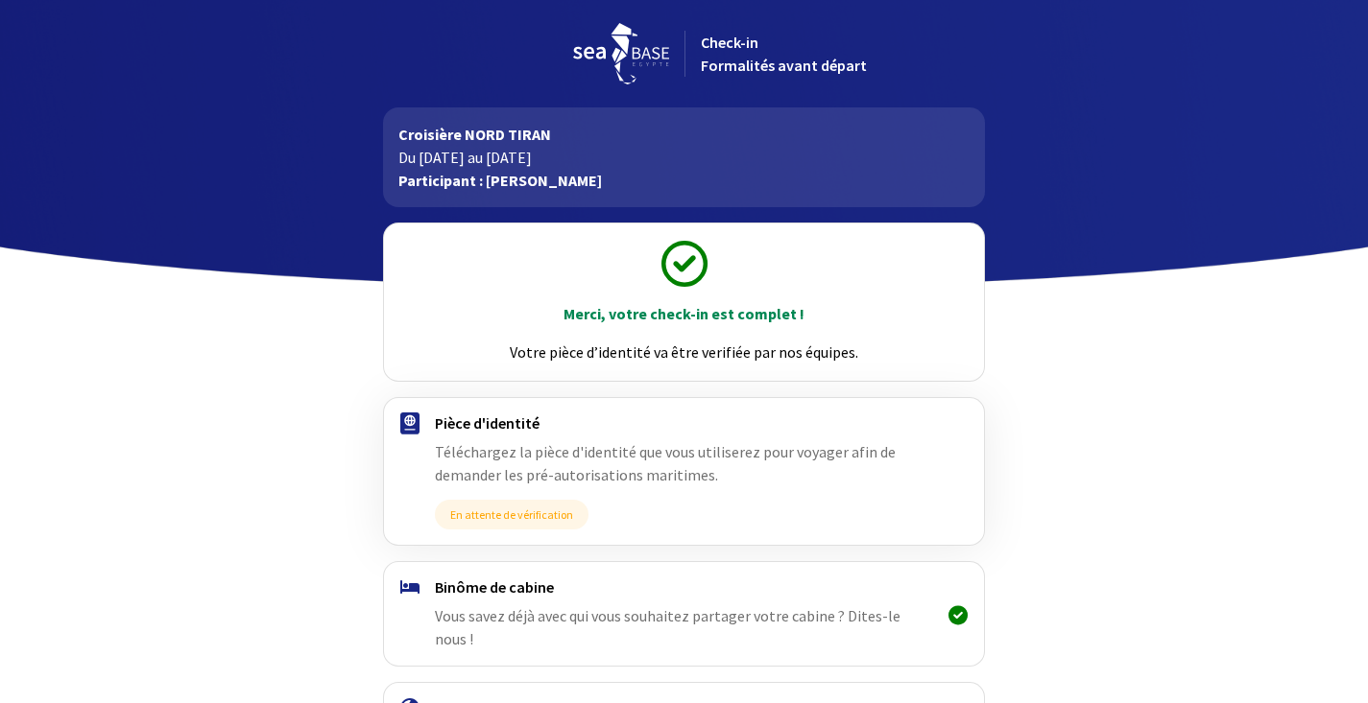
click at [772, 65] on span "Check-in Formalités avant départ" at bounding box center [784, 54] width 166 height 42
click at [736, 61] on span "Check-in Formalités avant départ" at bounding box center [784, 54] width 166 height 42
click at [758, 37] on div "Check-in Formalités avant départ" at bounding box center [842, 54] width 316 height 46
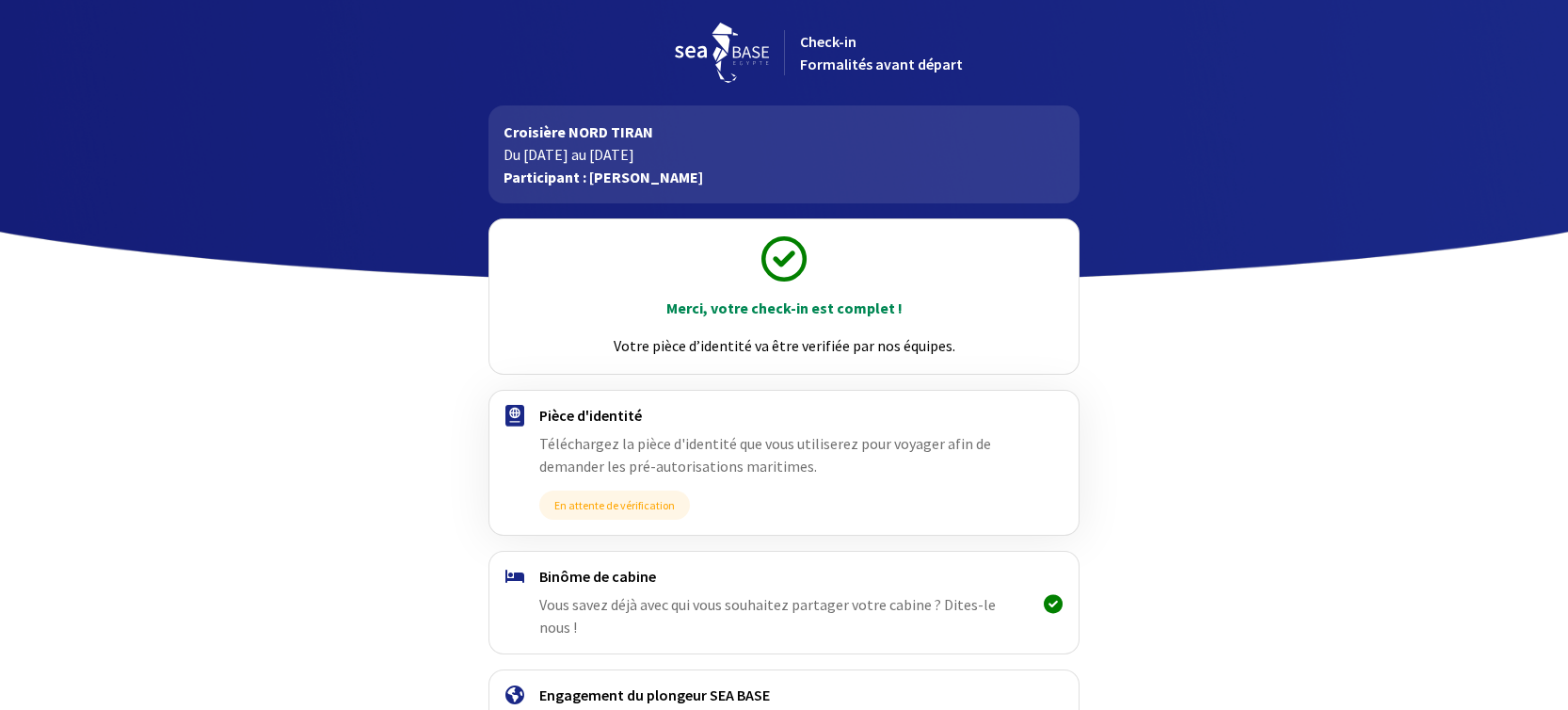
click at [815, 58] on span "Check-in Formalités avant départ" at bounding box center [882, 53] width 163 height 41
click at [820, 58] on span "Check-in Formalités avant départ" at bounding box center [882, 53] width 163 height 41
drag, startPoint x: 821, startPoint y: 58, endPoint x: 844, endPoint y: 58, distance: 23.0
click at [821, 58] on span "Check-in Formalités avant départ" at bounding box center [882, 53] width 163 height 41
drag, startPoint x: 844, startPoint y: 58, endPoint x: 877, endPoint y: 58, distance: 33.0
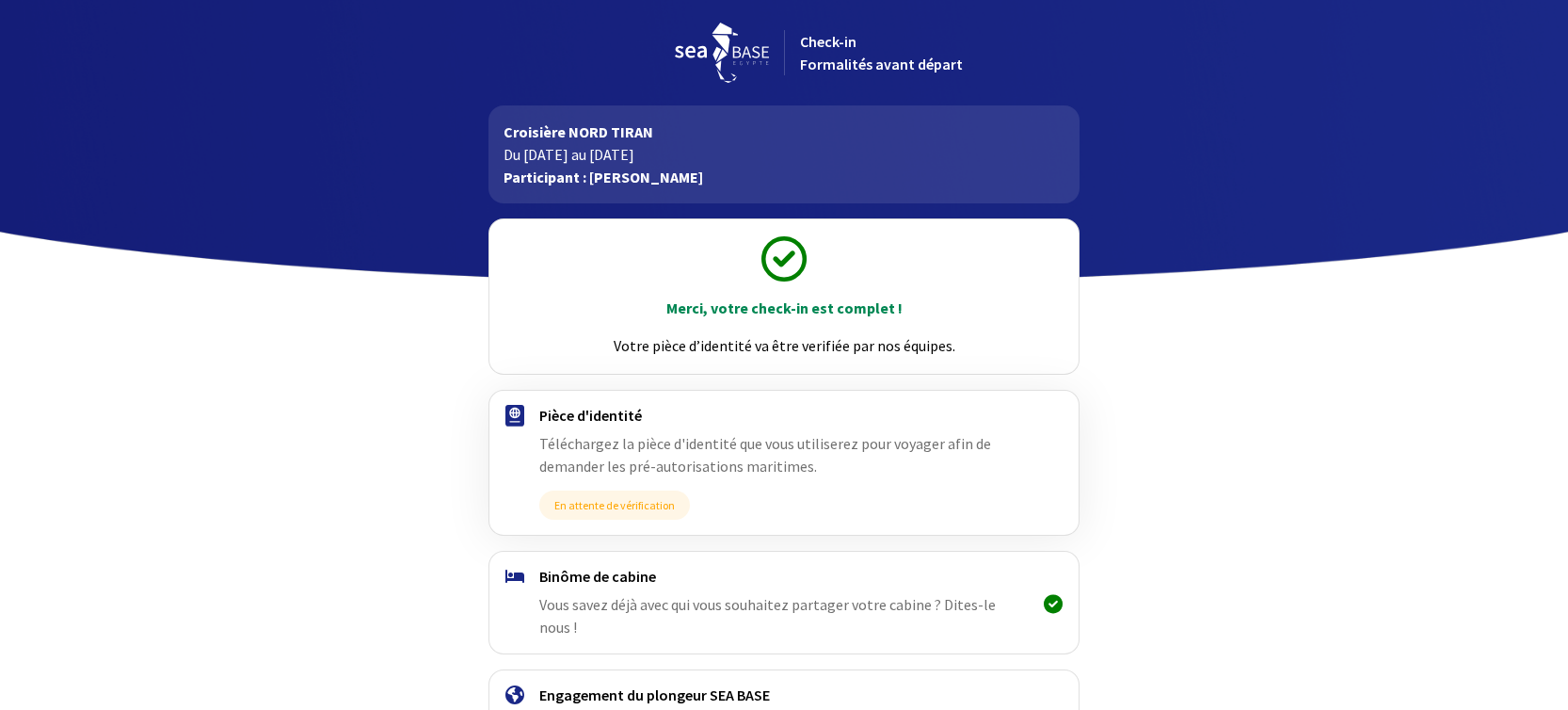
click at [855, 58] on span "Check-in Formalités avant départ" at bounding box center [882, 53] width 163 height 41
